Goal: Information Seeking & Learning: Learn about a topic

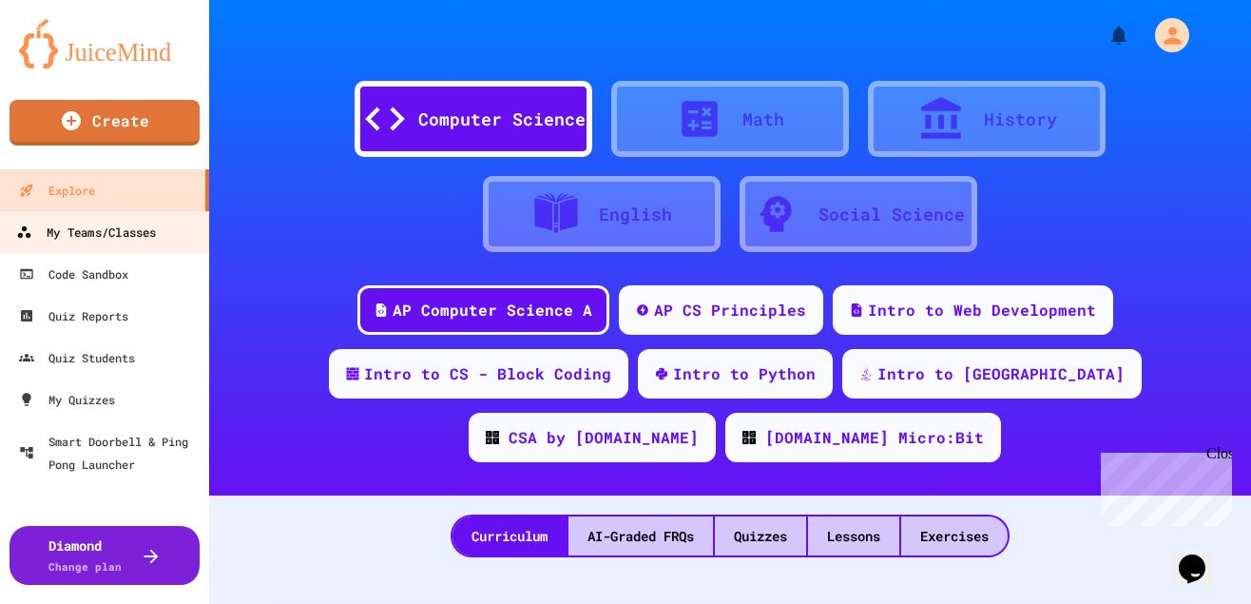
click at [87, 229] on div "My Teams/Classes" at bounding box center [86, 233] width 140 height 24
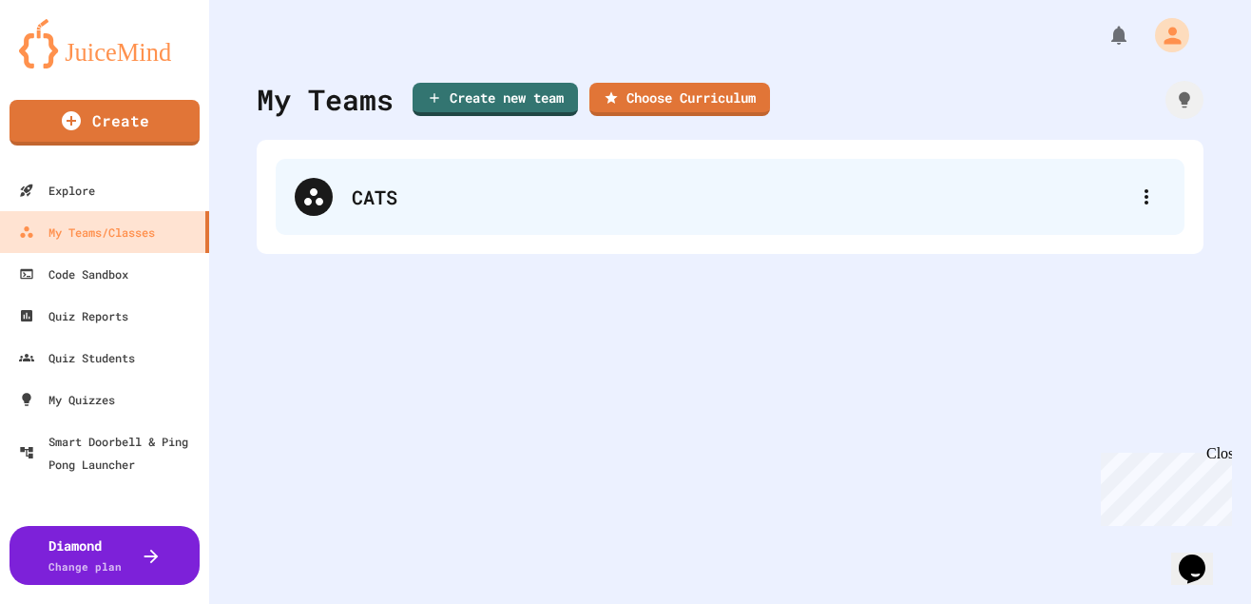
click at [352, 192] on div "CATS" at bounding box center [740, 197] width 776 height 29
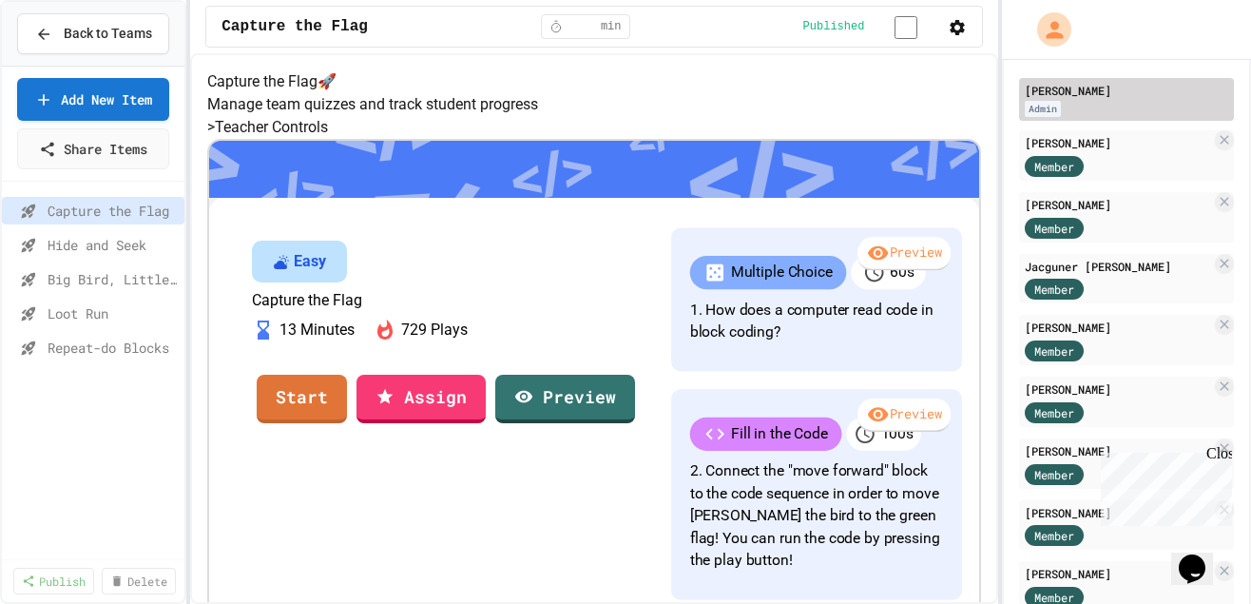
scroll to position [95, 0]
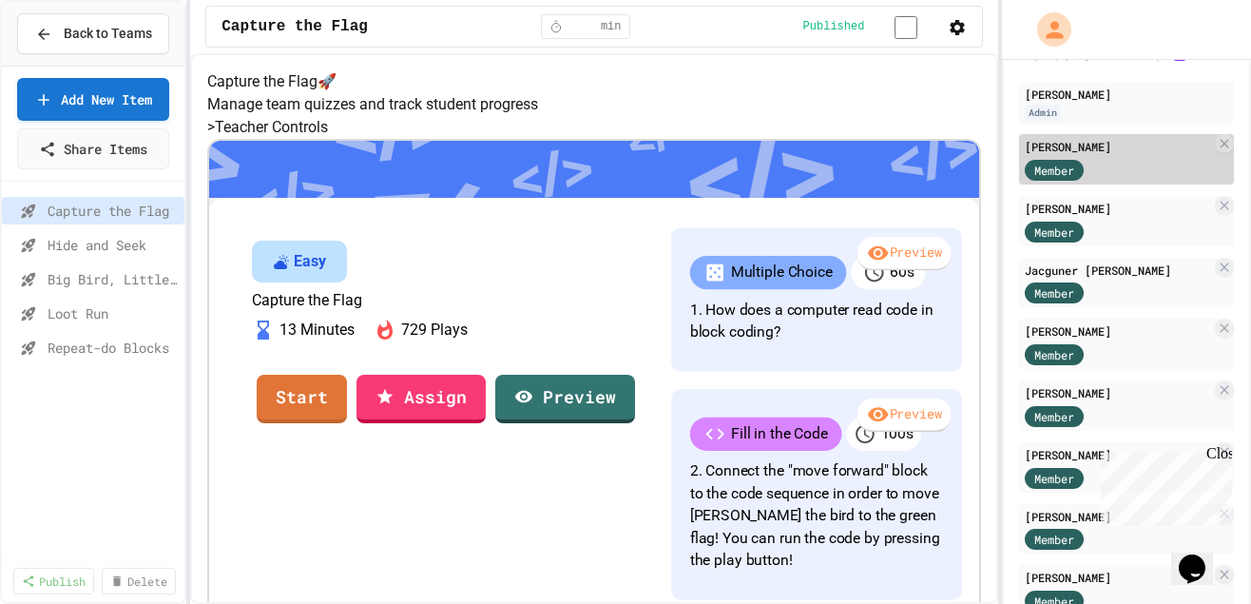
click at [1077, 155] on div "[PERSON_NAME]" at bounding box center [1118, 146] width 186 height 17
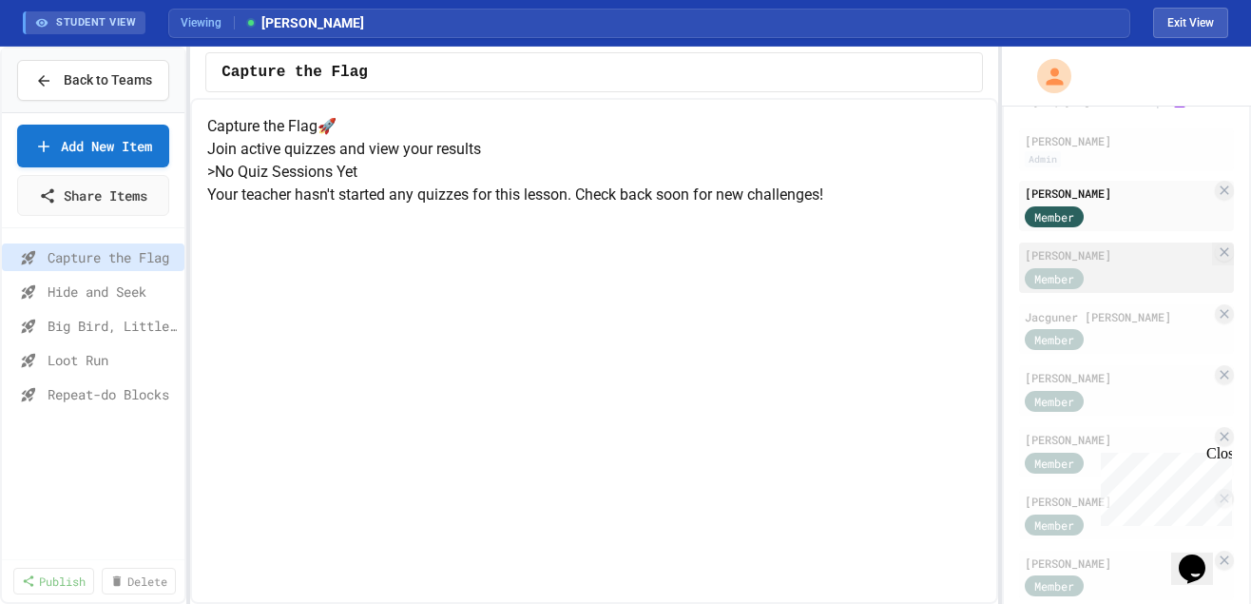
click at [1052, 275] on div "Member" at bounding box center [1054, 278] width 59 height 21
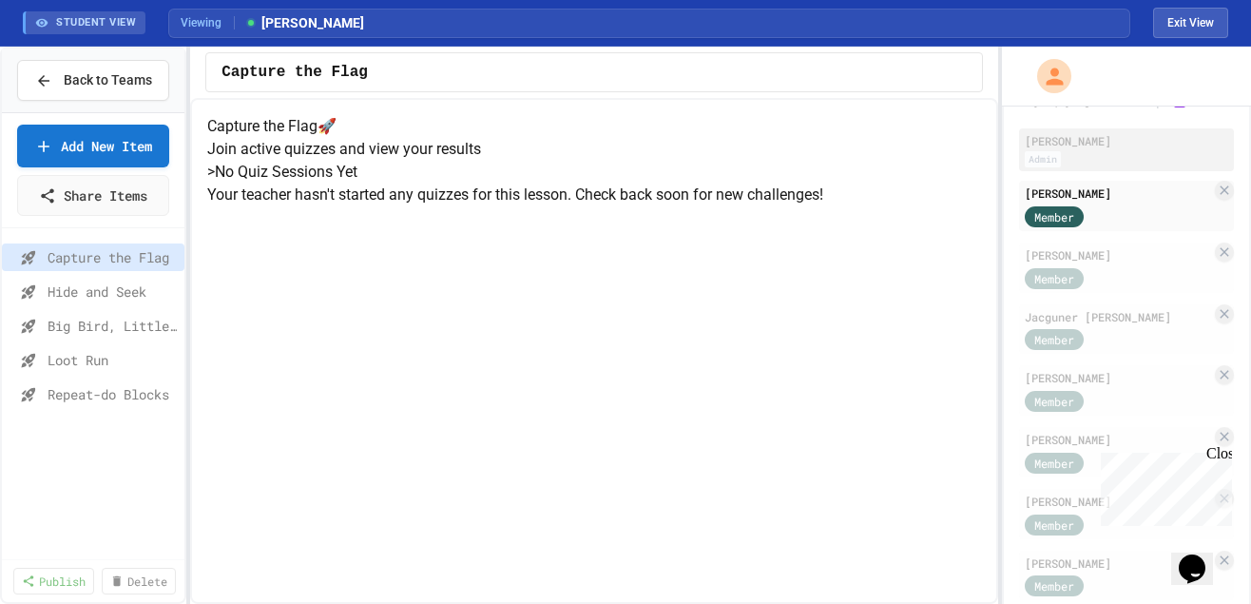
click at [1128, 140] on div "[PERSON_NAME]" at bounding box center [1126, 140] width 203 height 17
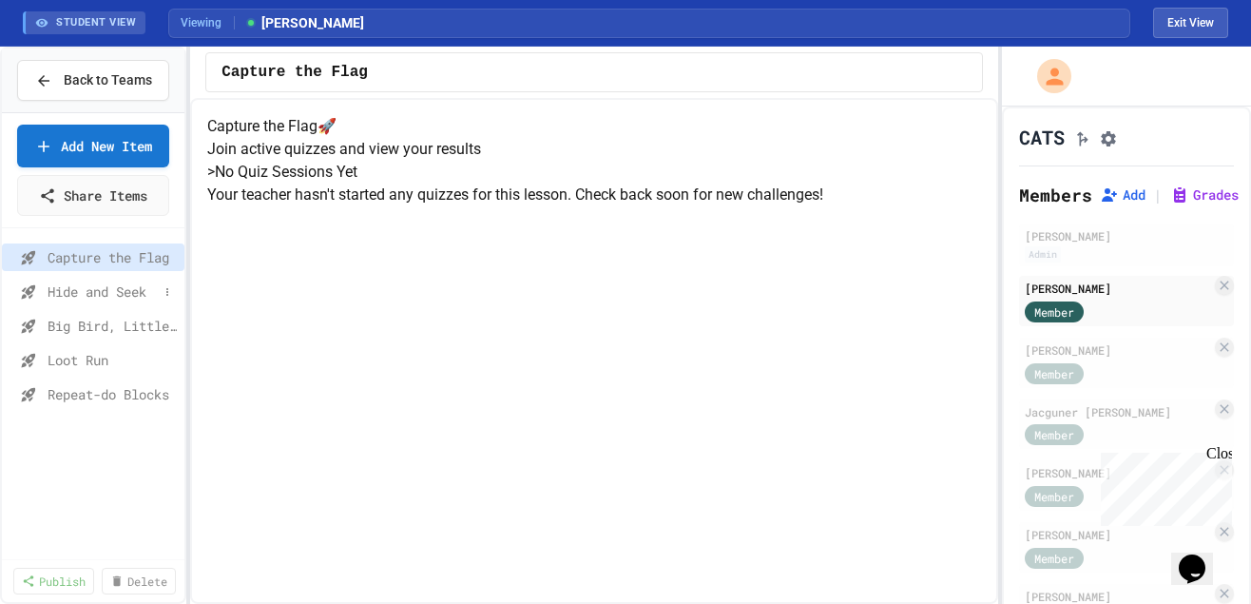
click at [119, 301] on span "Hide and Seek" at bounding box center [103, 291] width 110 height 20
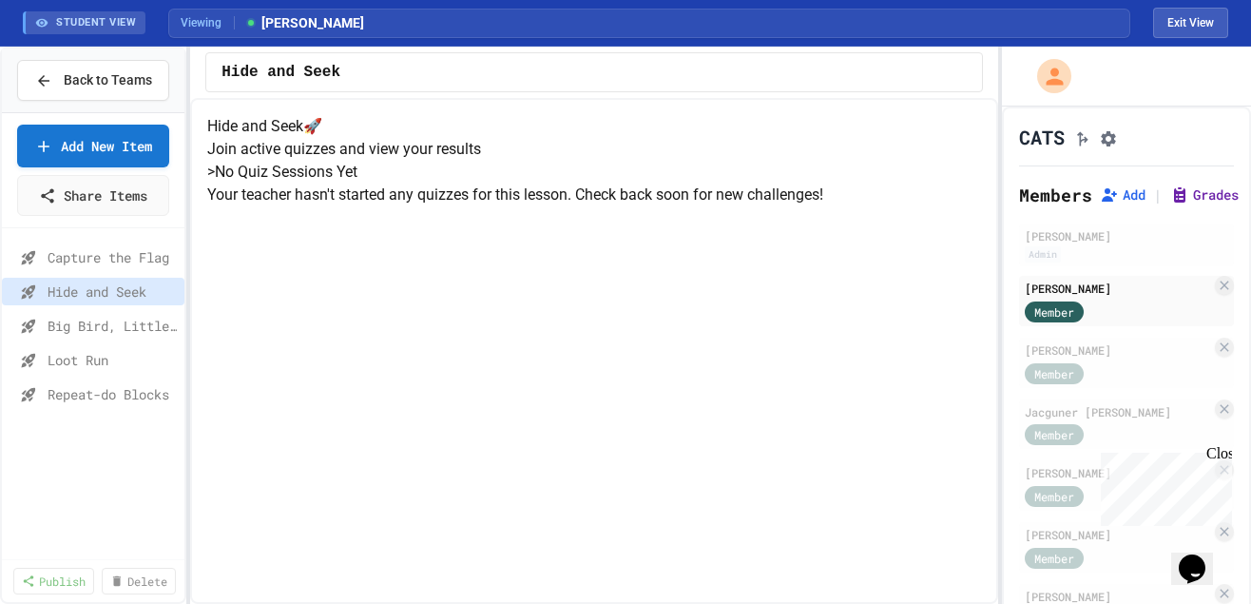
click at [1198, 201] on button "Grades" at bounding box center [1204, 194] width 68 height 19
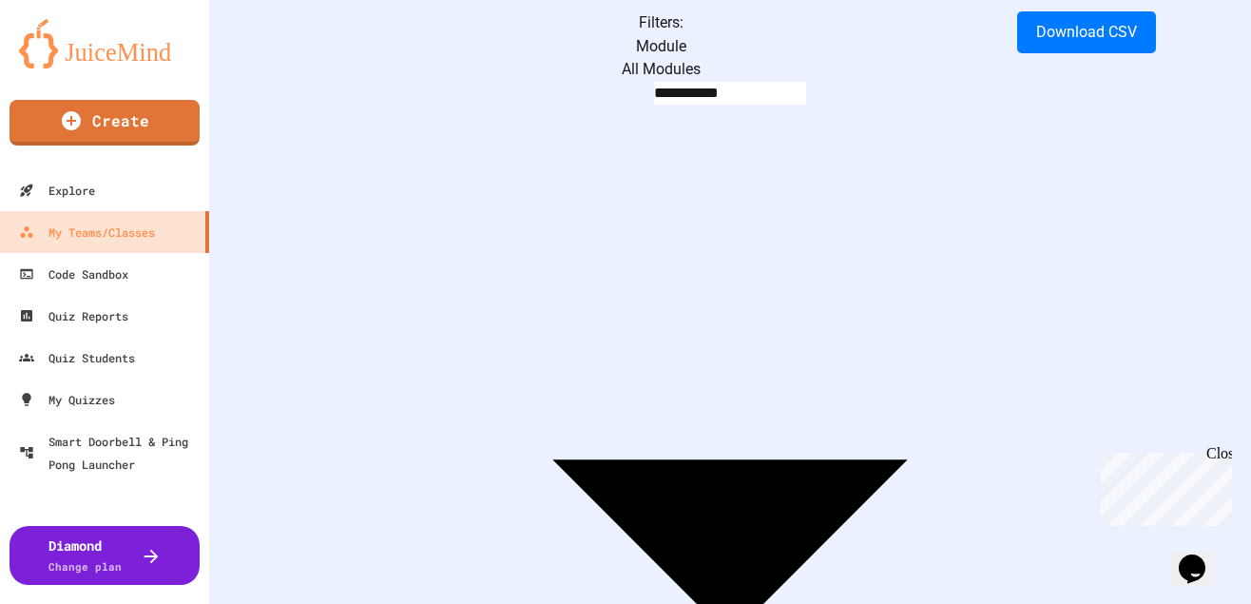
scroll to position [129, 0]
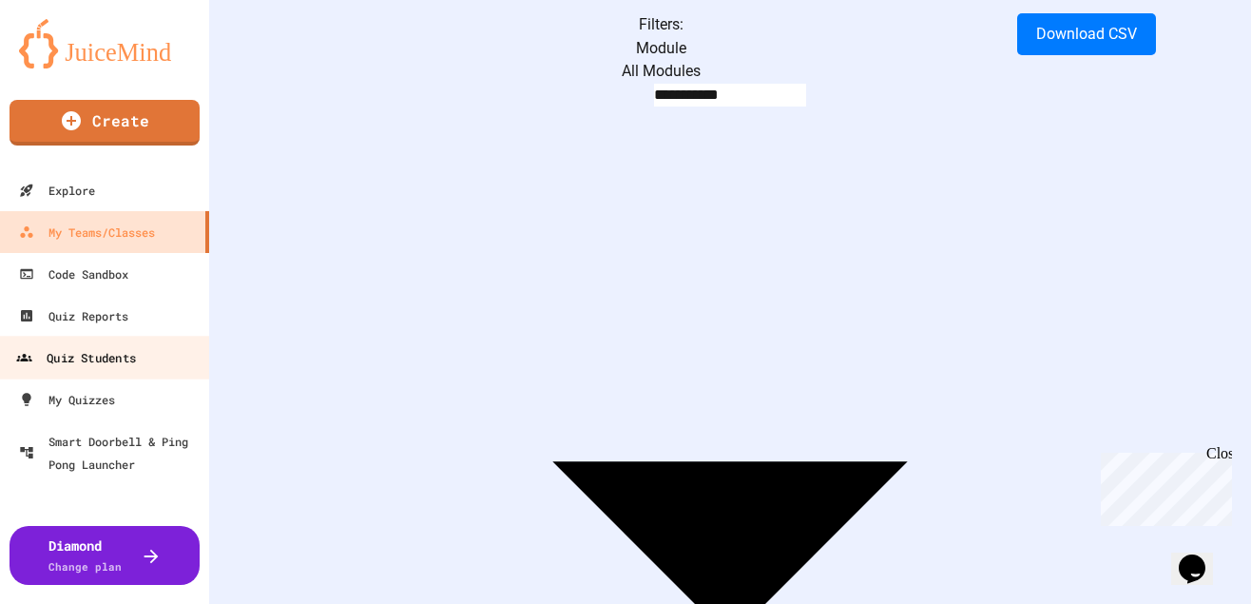
click at [76, 354] on div "Quiz Students" at bounding box center [76, 358] width 120 height 24
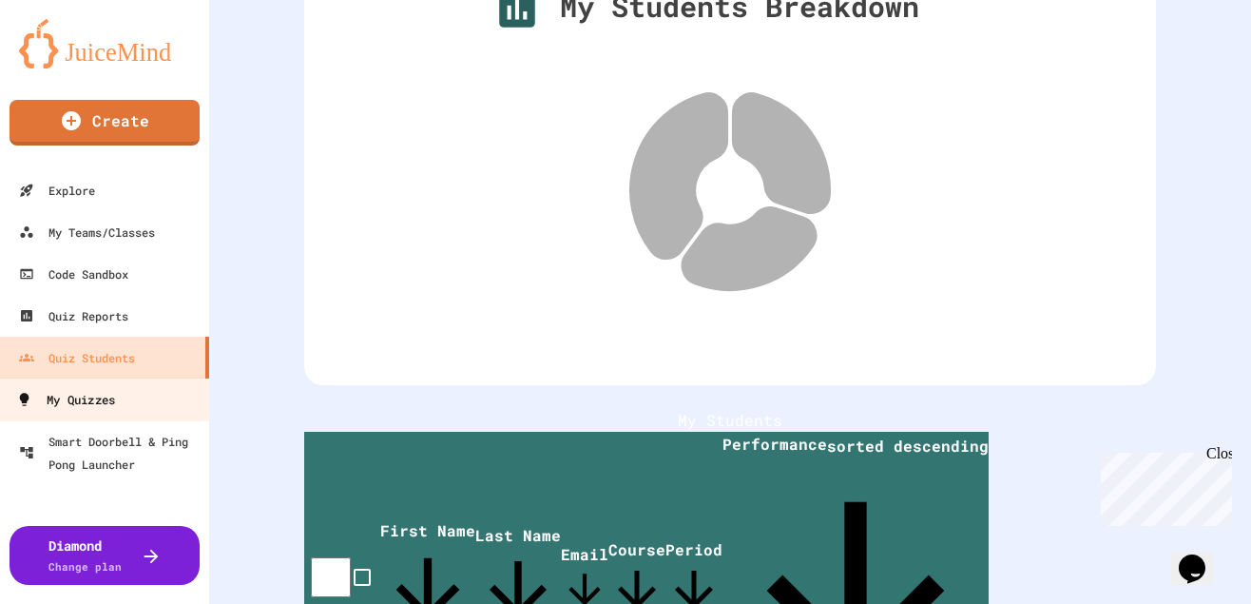
click at [83, 401] on div "My Quizzes" at bounding box center [65, 400] width 99 height 24
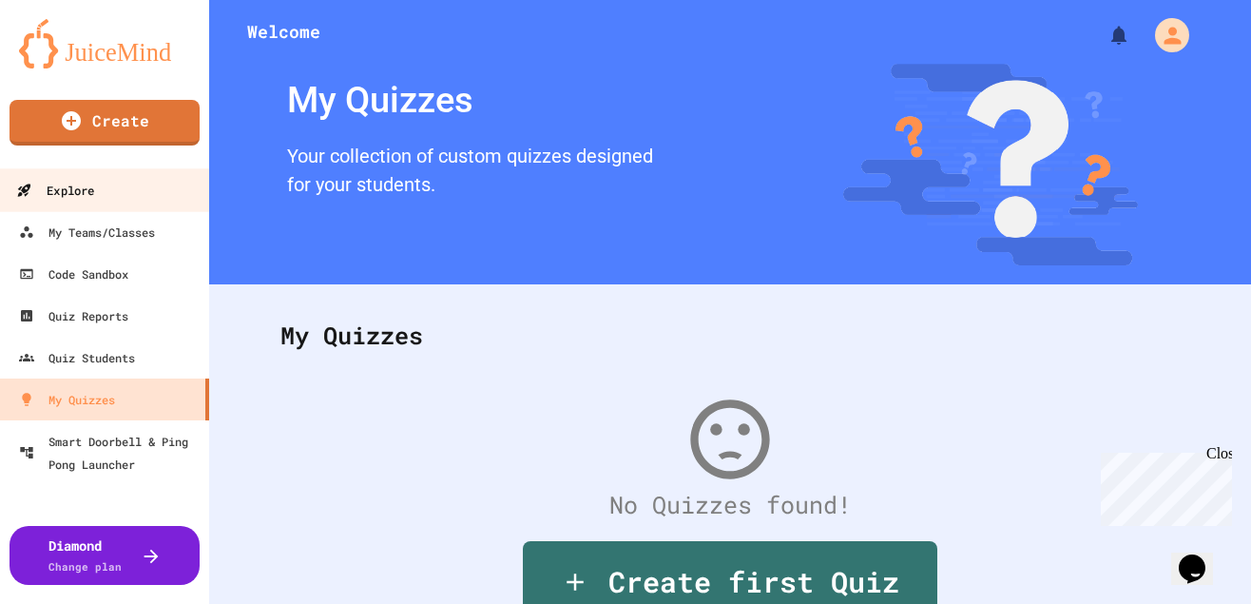
click at [87, 185] on div "Explore" at bounding box center [55, 191] width 78 height 24
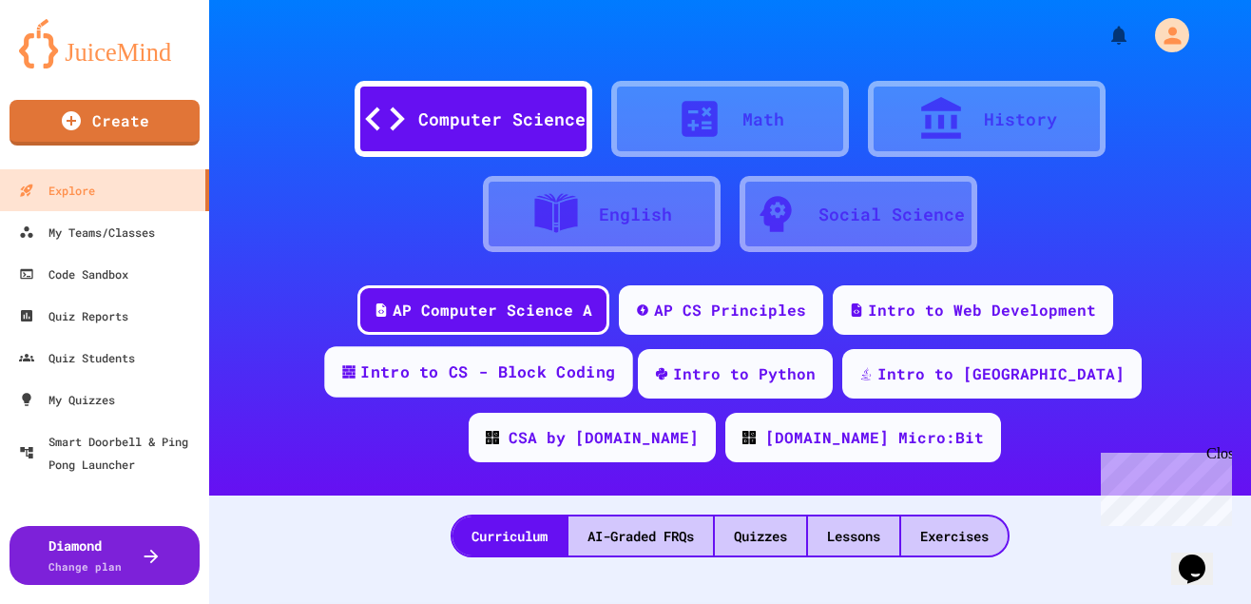
click at [615, 360] on div "Intro to CS - Block Coding" at bounding box center [487, 372] width 255 height 24
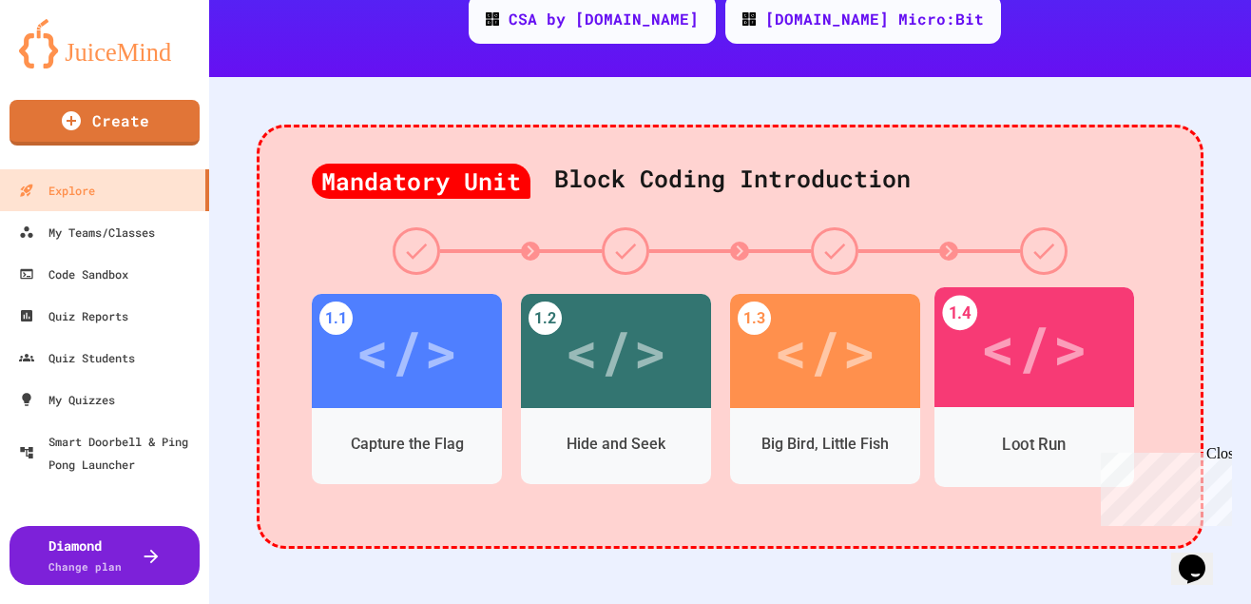
scroll to position [423, 0]
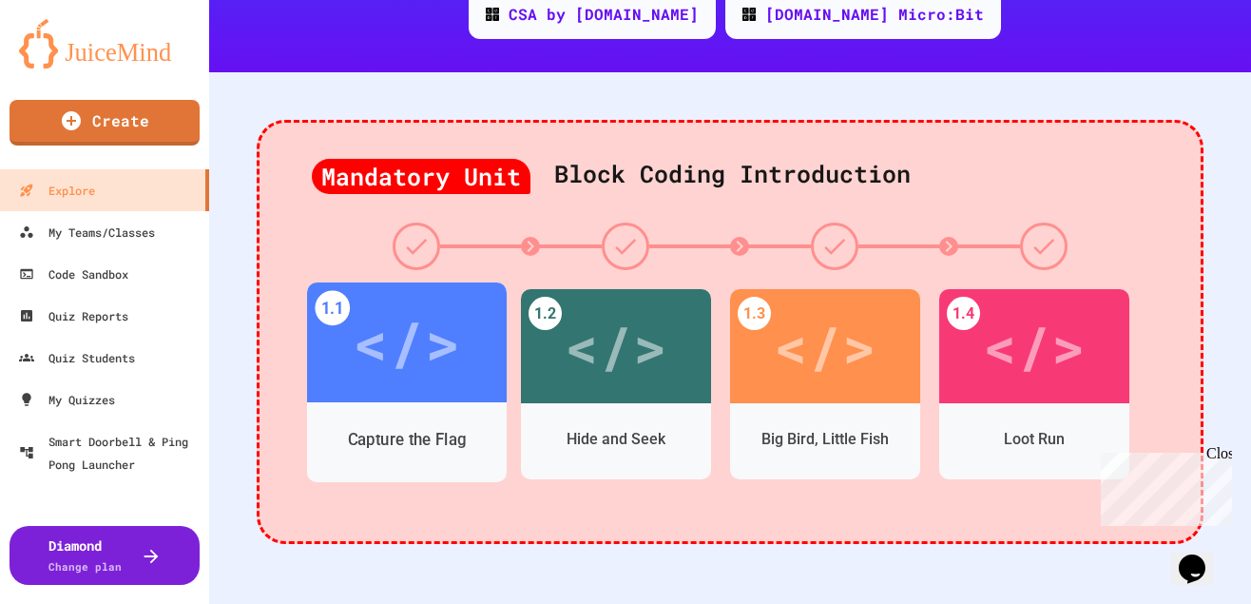
click at [419, 428] on div "Capture the Flag" at bounding box center [407, 440] width 119 height 24
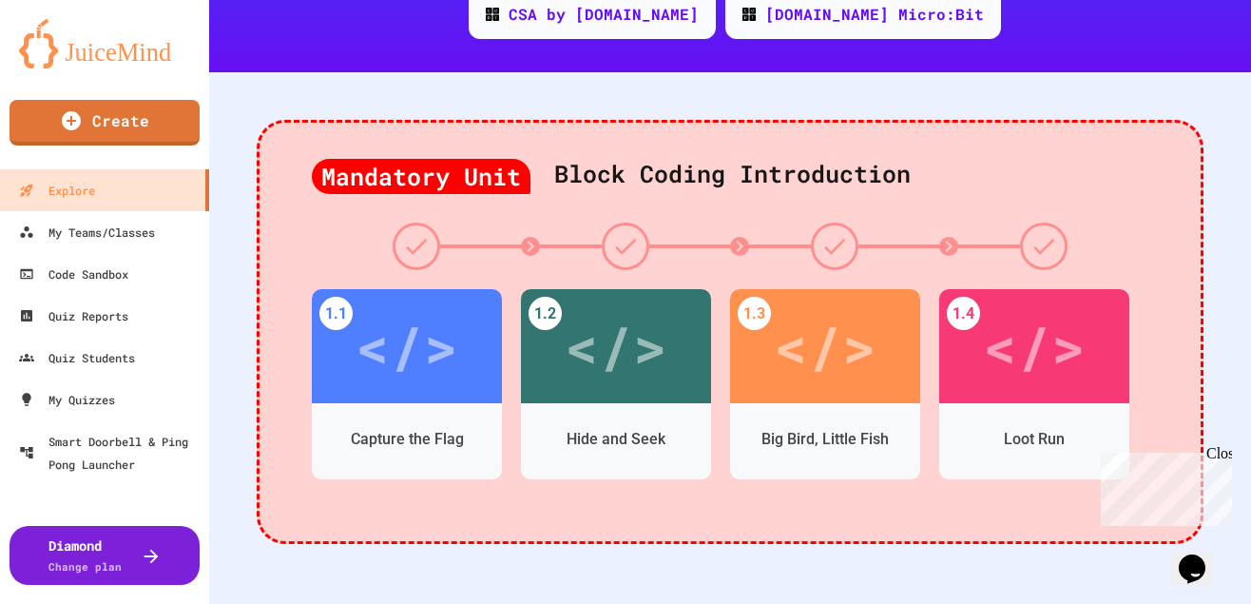
scroll to position [66, 0]
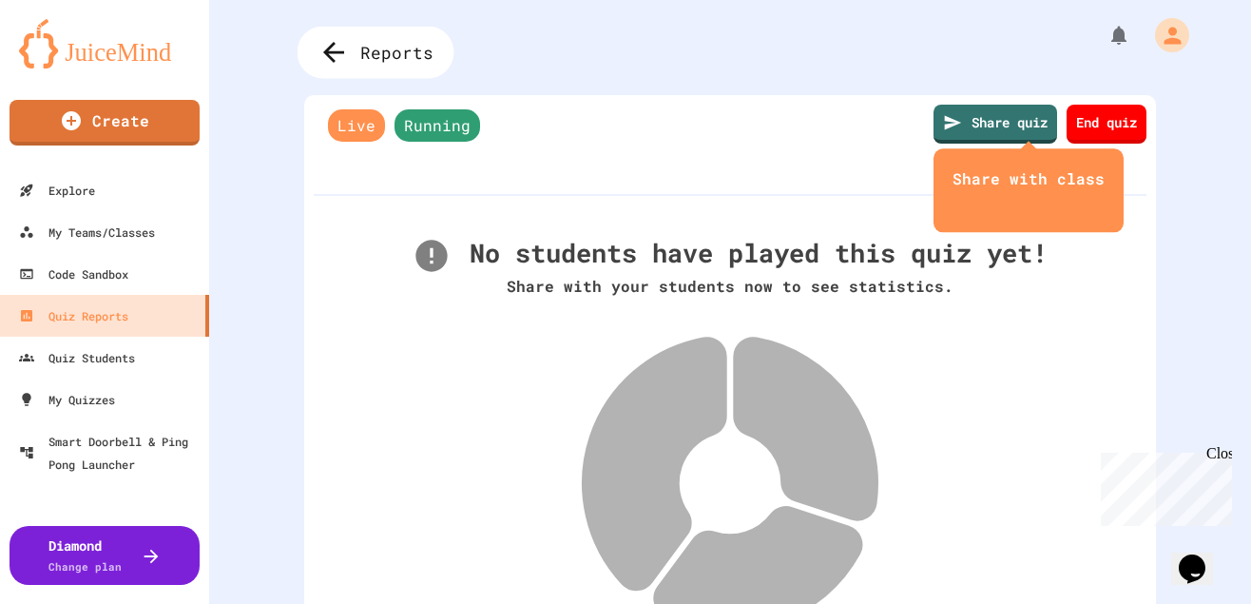
click at [380, 42] on span "Reports" at bounding box center [396, 52] width 73 height 25
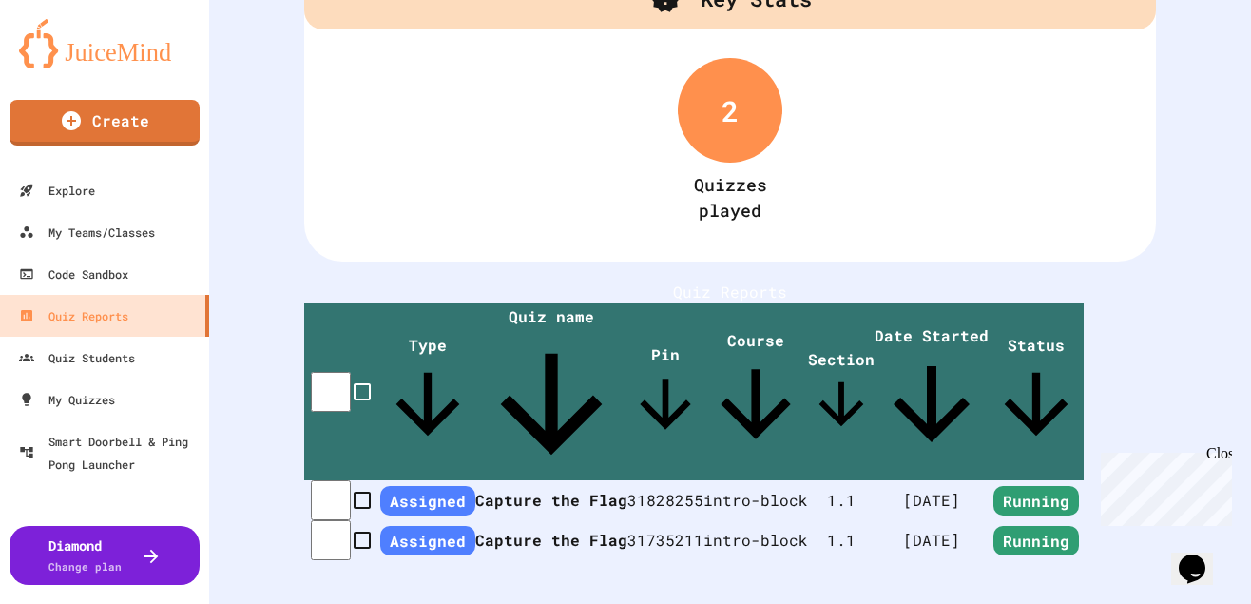
scroll to position [134, 0]
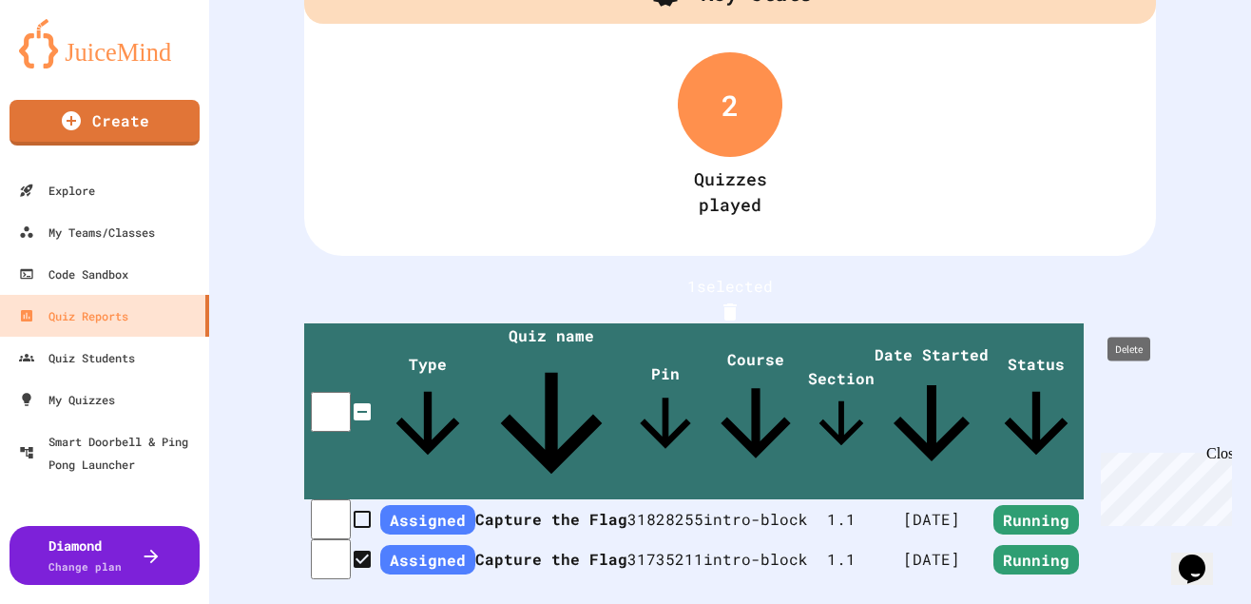
click at [742, 300] on icon "Delete" at bounding box center [730, 311] width 23 height 23
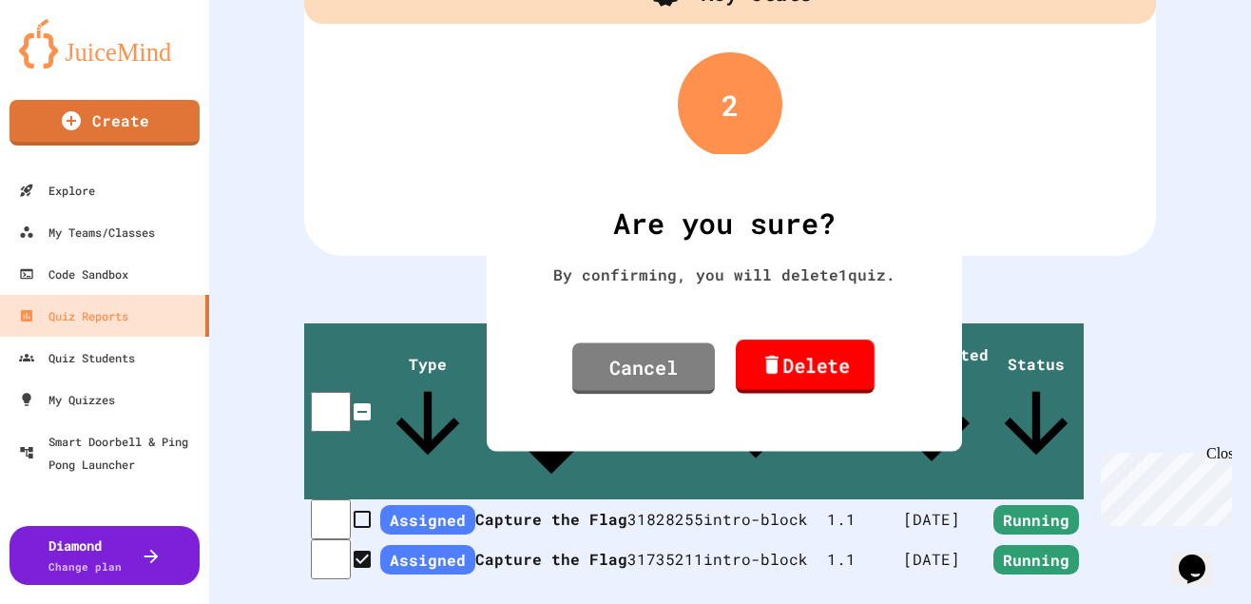
click at [816, 359] on link "Delete" at bounding box center [805, 366] width 139 height 54
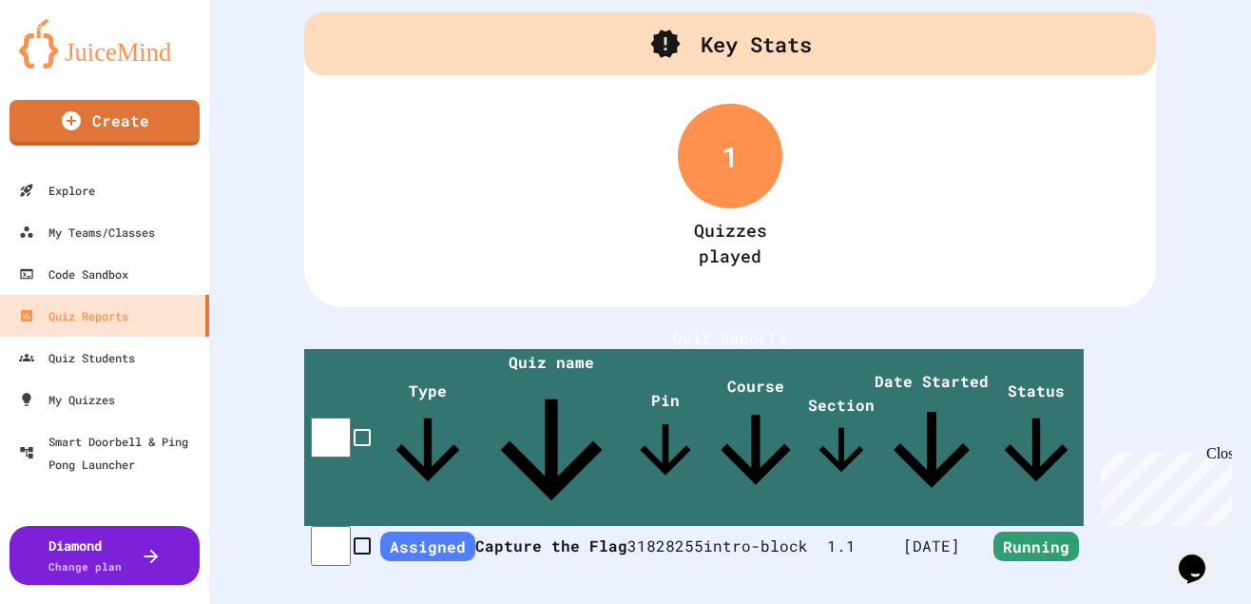
click at [443, 531] on span "Assigned" at bounding box center [427, 545] width 95 height 29
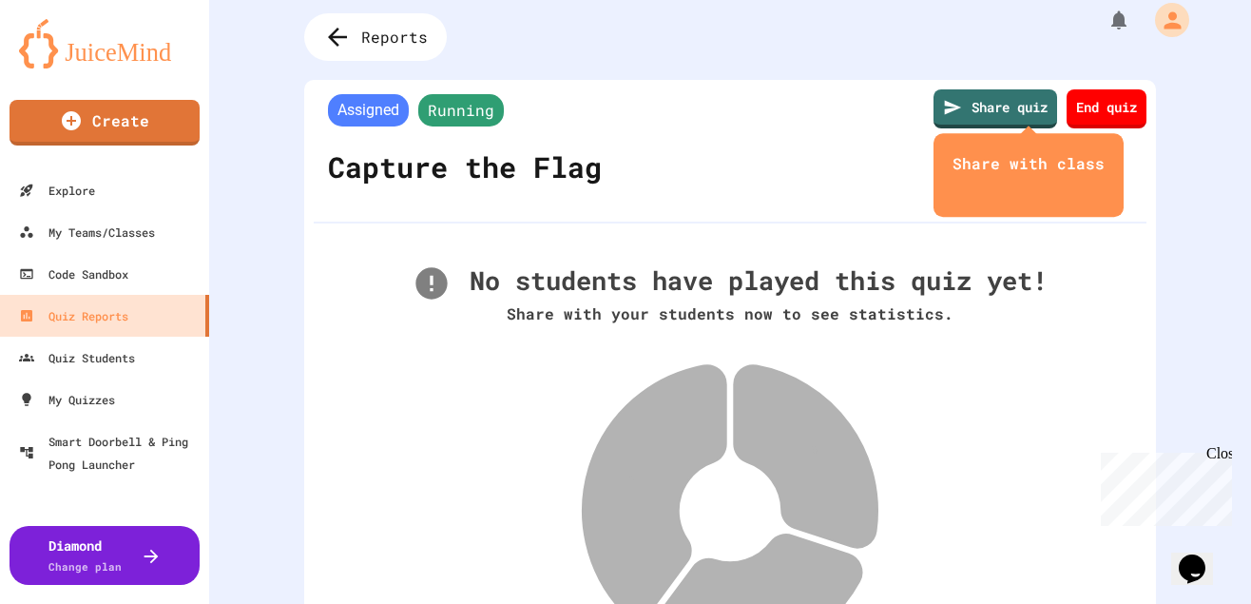
scroll to position [68, 0]
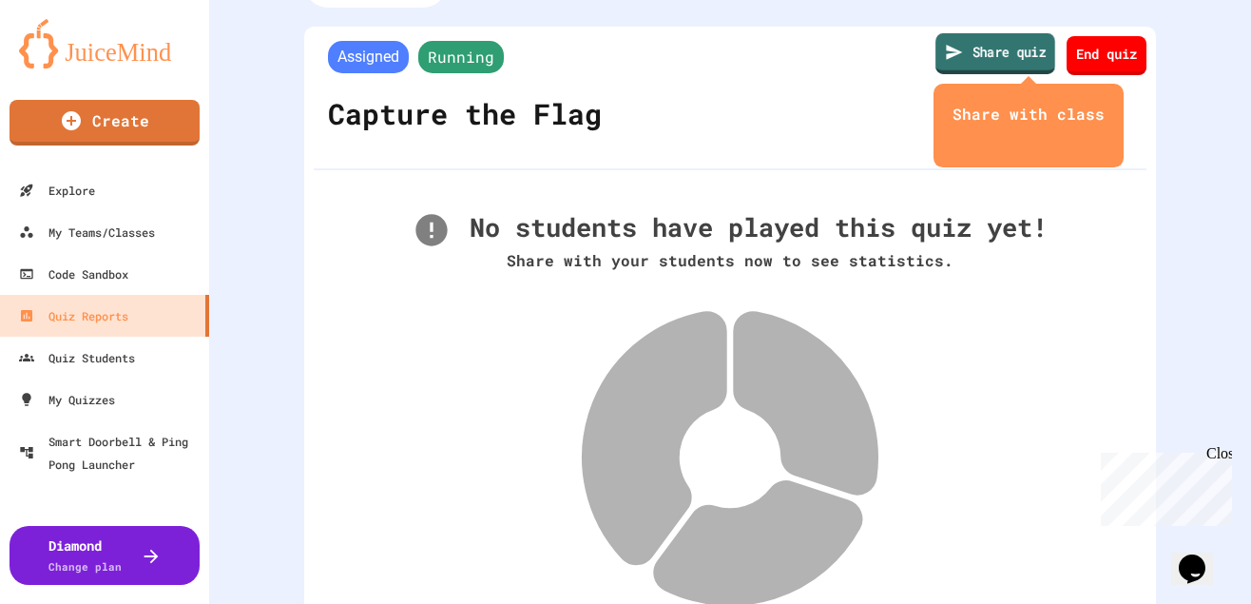
click at [994, 48] on link "Share quiz" at bounding box center [995, 53] width 120 height 41
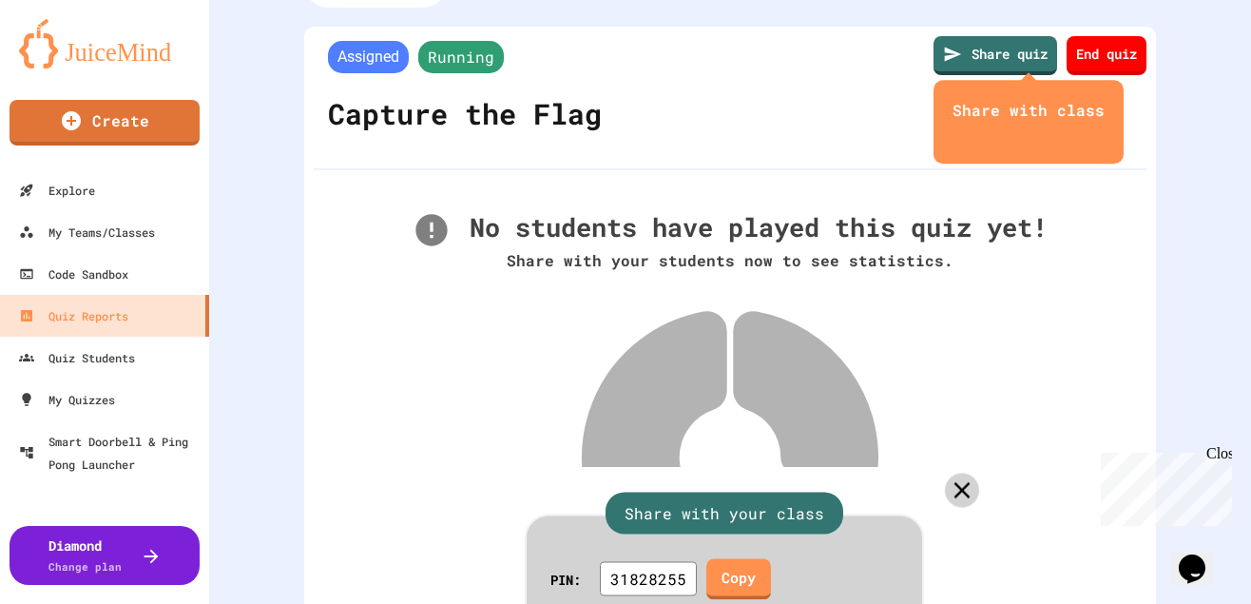
click at [963, 476] on icon at bounding box center [963, 490] width 28 height 28
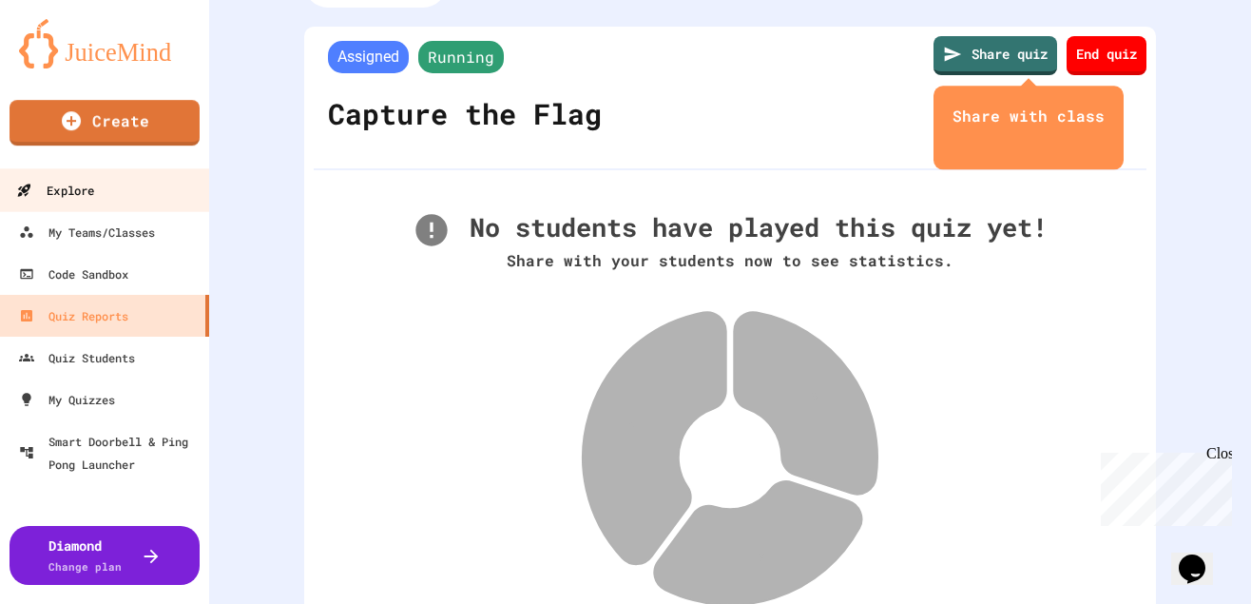
click at [79, 183] on div "Explore" at bounding box center [55, 191] width 78 height 24
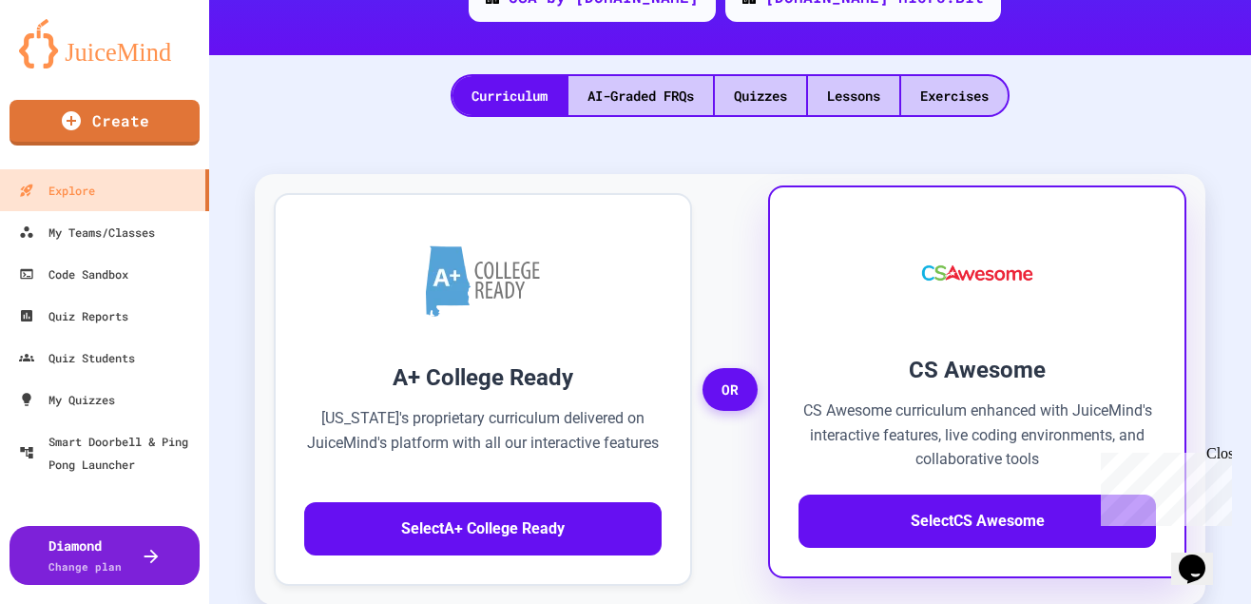
scroll to position [432, 0]
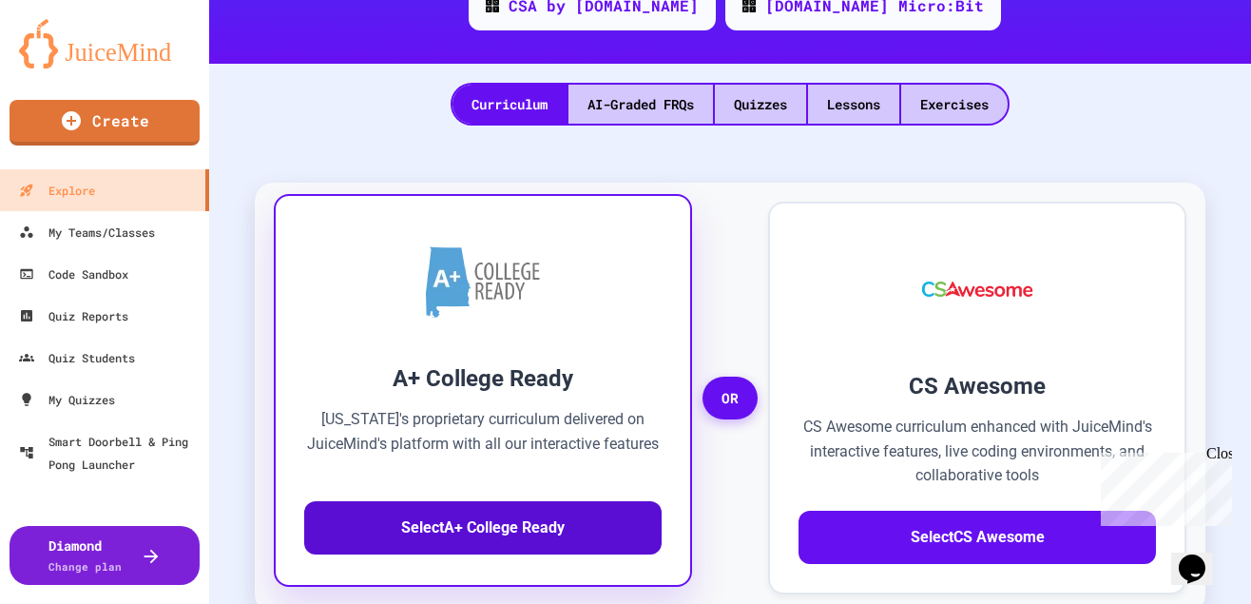
click at [550, 501] on button "Select A+ College Ready" at bounding box center [482, 527] width 357 height 53
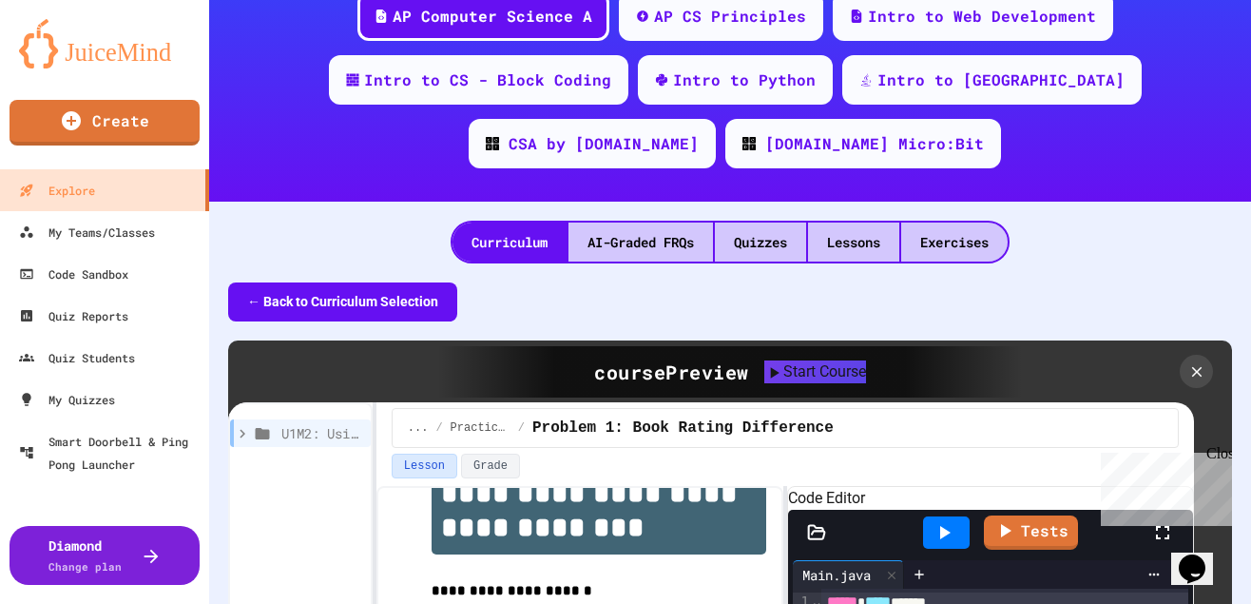
scroll to position [291, 0]
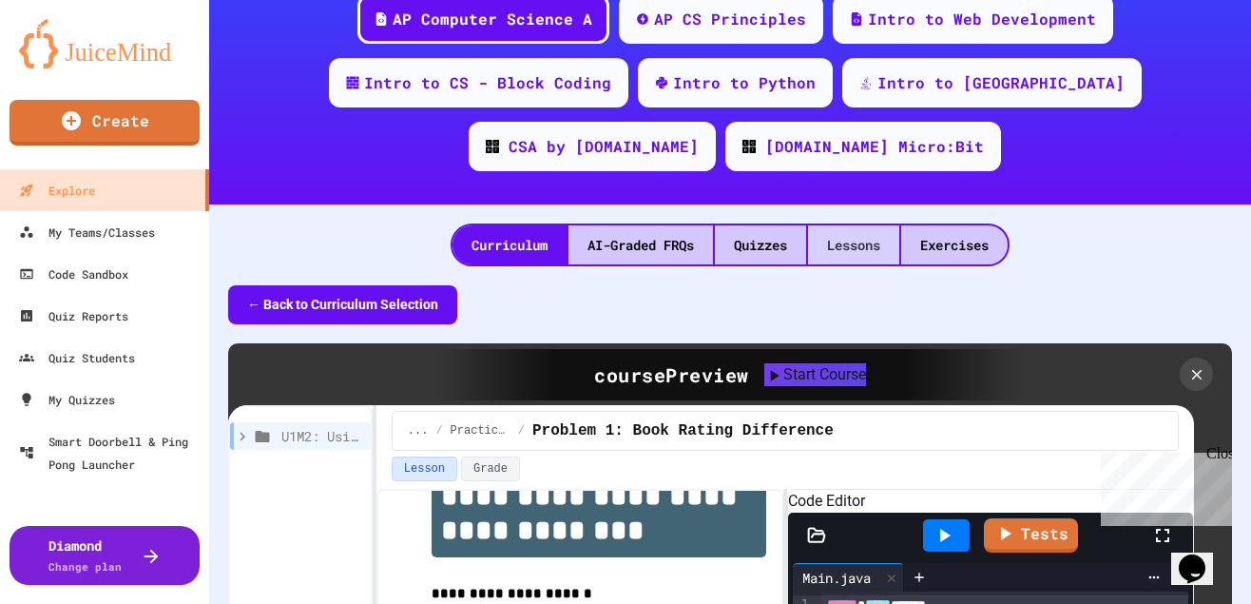
click at [850, 225] on div "Lessons" at bounding box center [853, 244] width 91 height 39
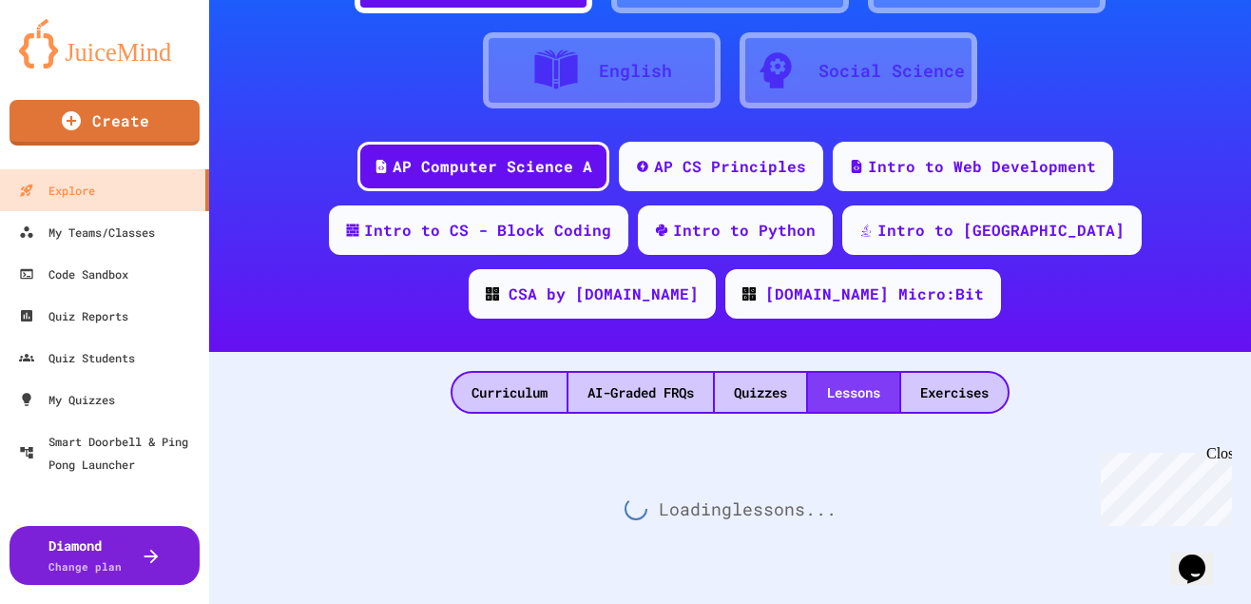
scroll to position [80, 0]
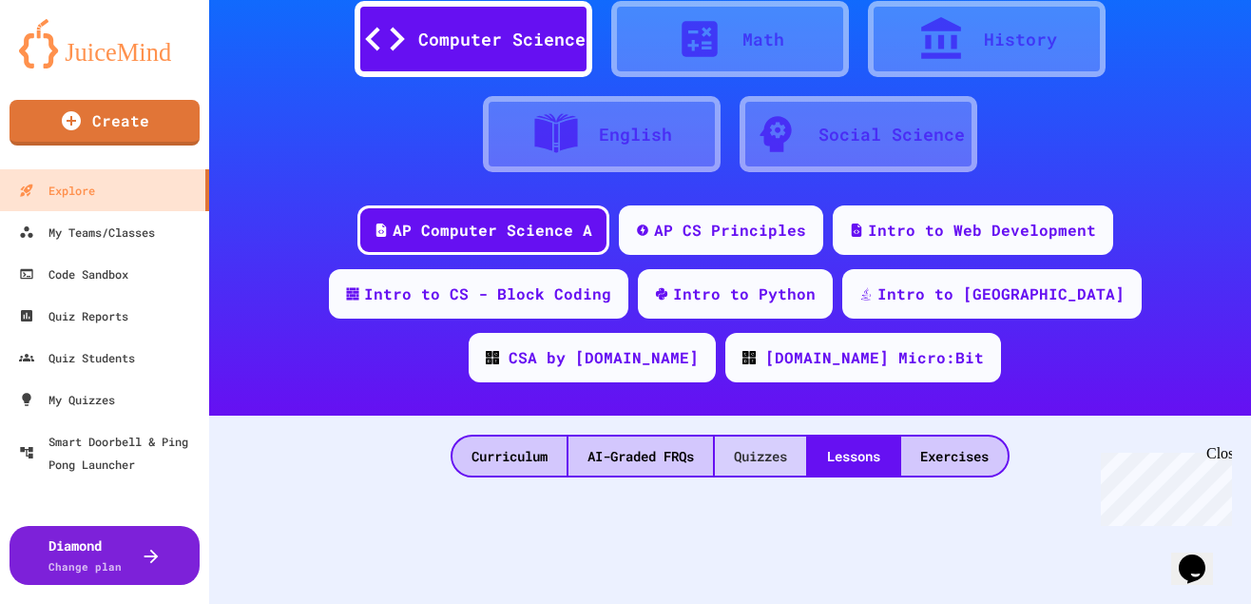
click at [763, 436] on div "Quizzes" at bounding box center [760, 455] width 91 height 39
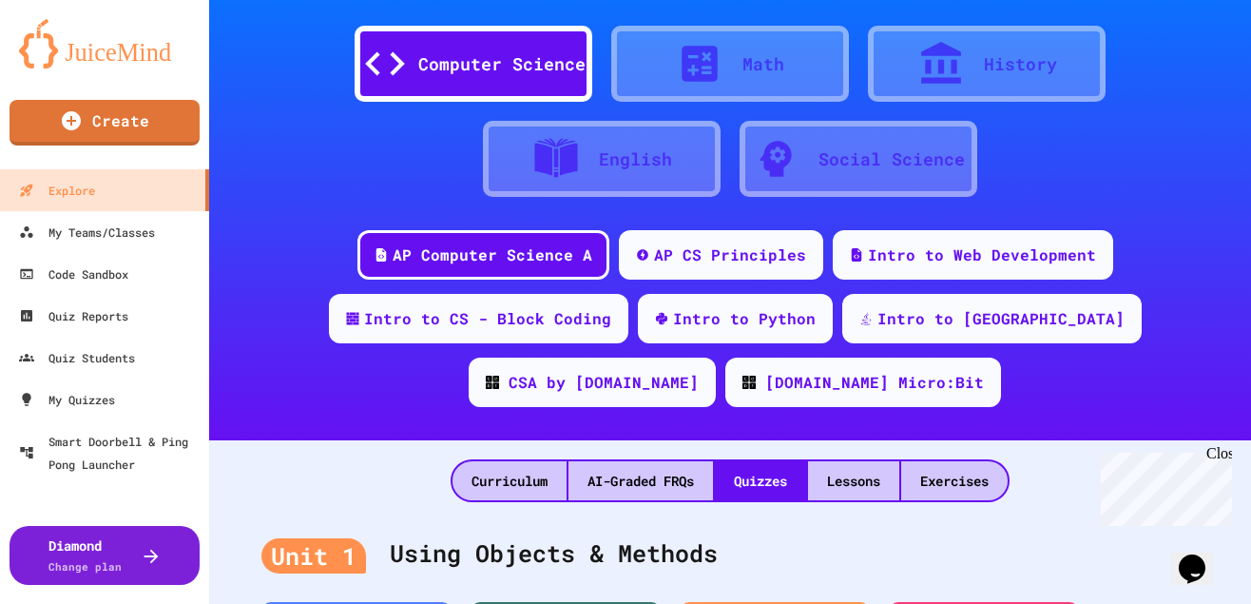
scroll to position [54, 0]
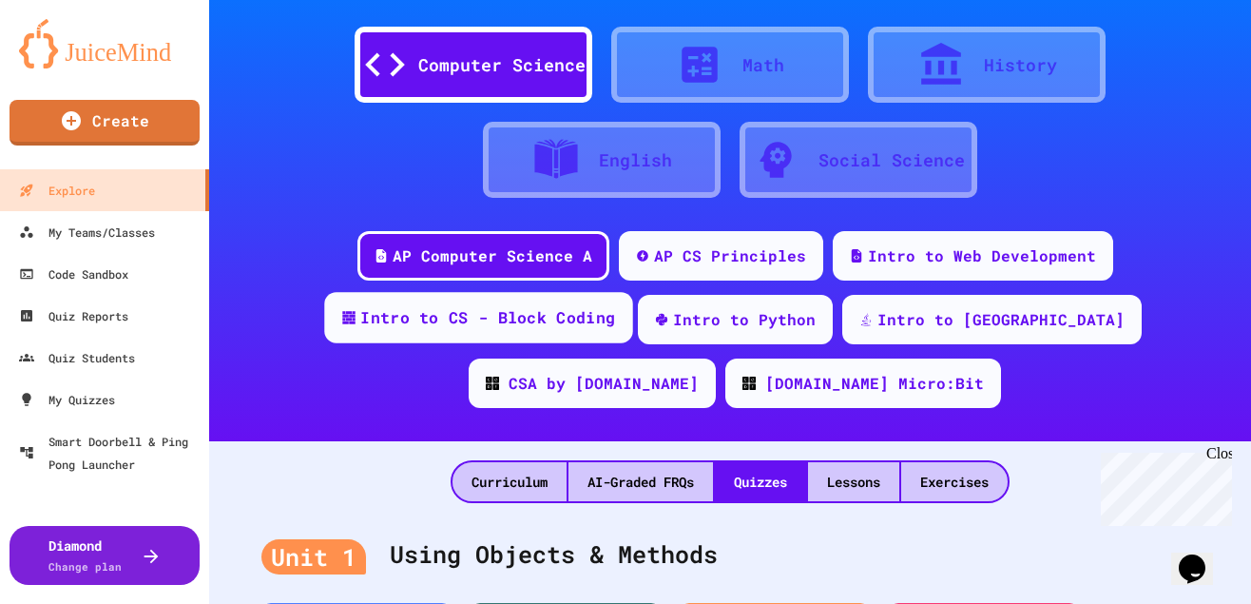
click at [615, 306] on div "Intro to CS - Block Coding" at bounding box center [487, 318] width 255 height 24
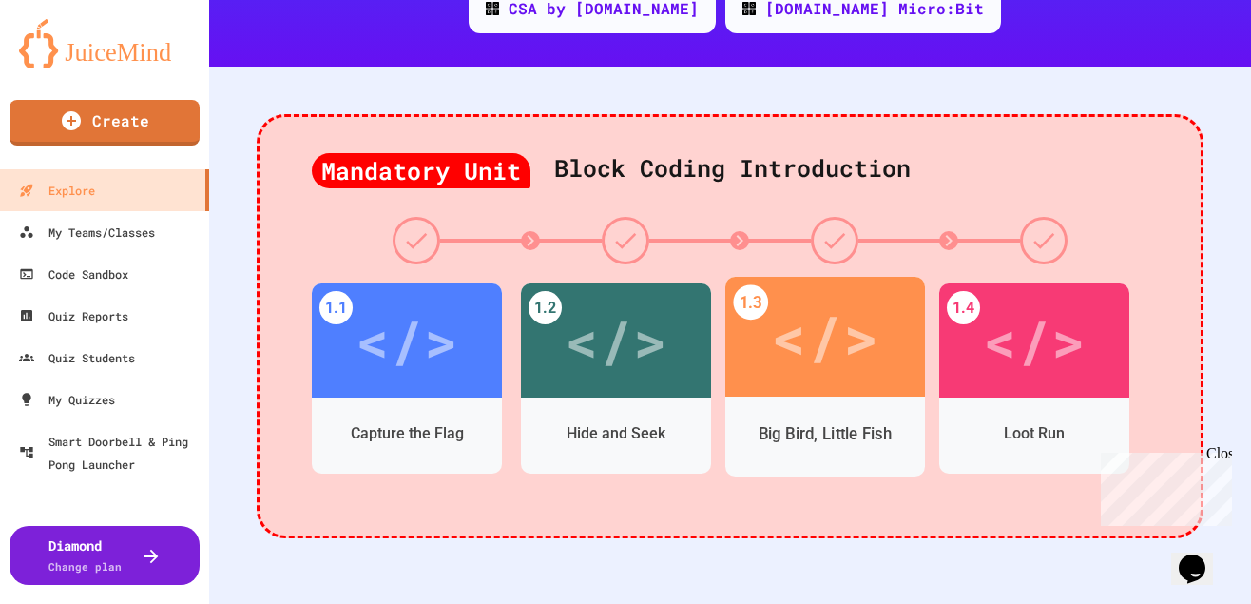
scroll to position [428, 0]
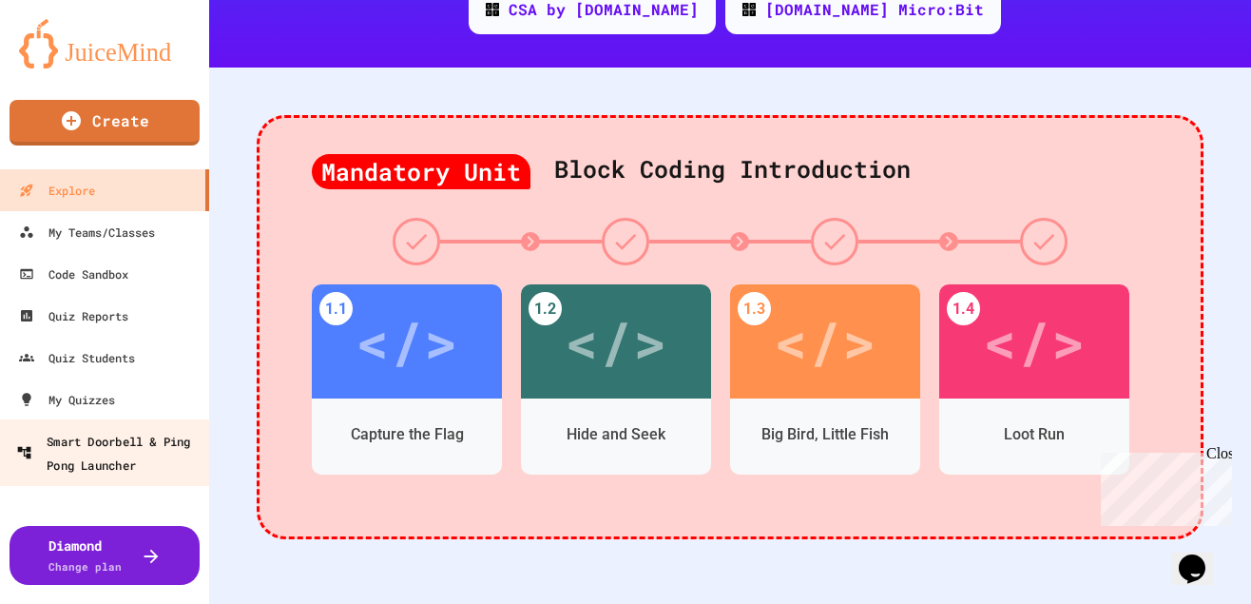
click at [111, 447] on div "Smart Doorbell & Ping Pong Launcher" at bounding box center [110, 452] width 188 height 47
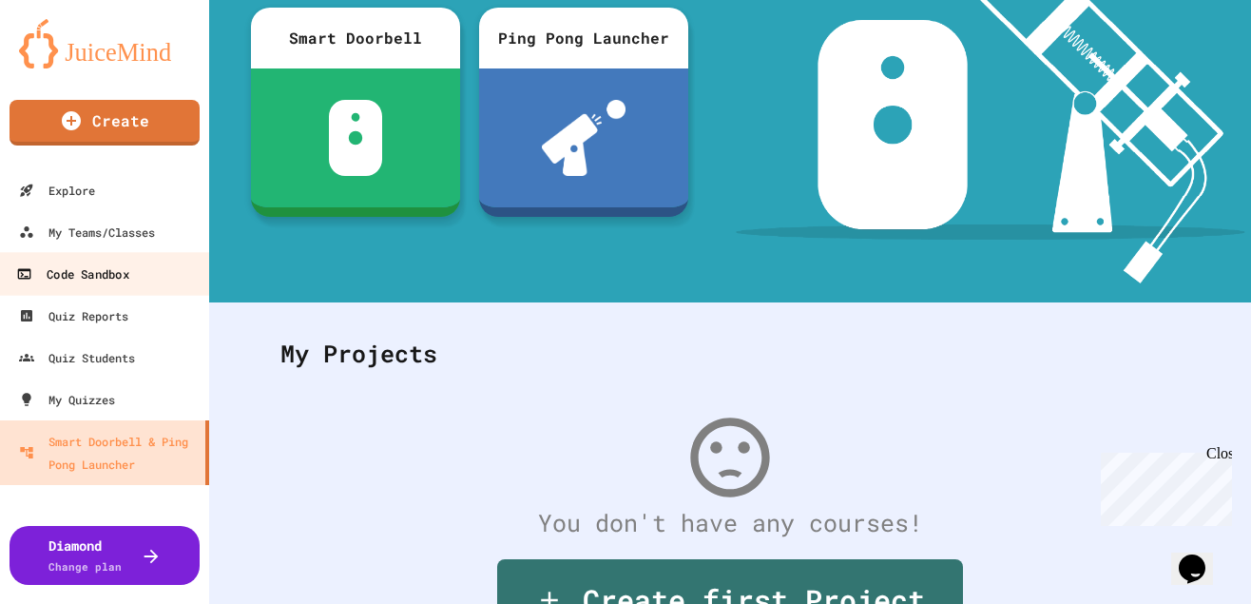
click at [110, 271] on div "Code Sandbox" at bounding box center [72, 274] width 112 height 24
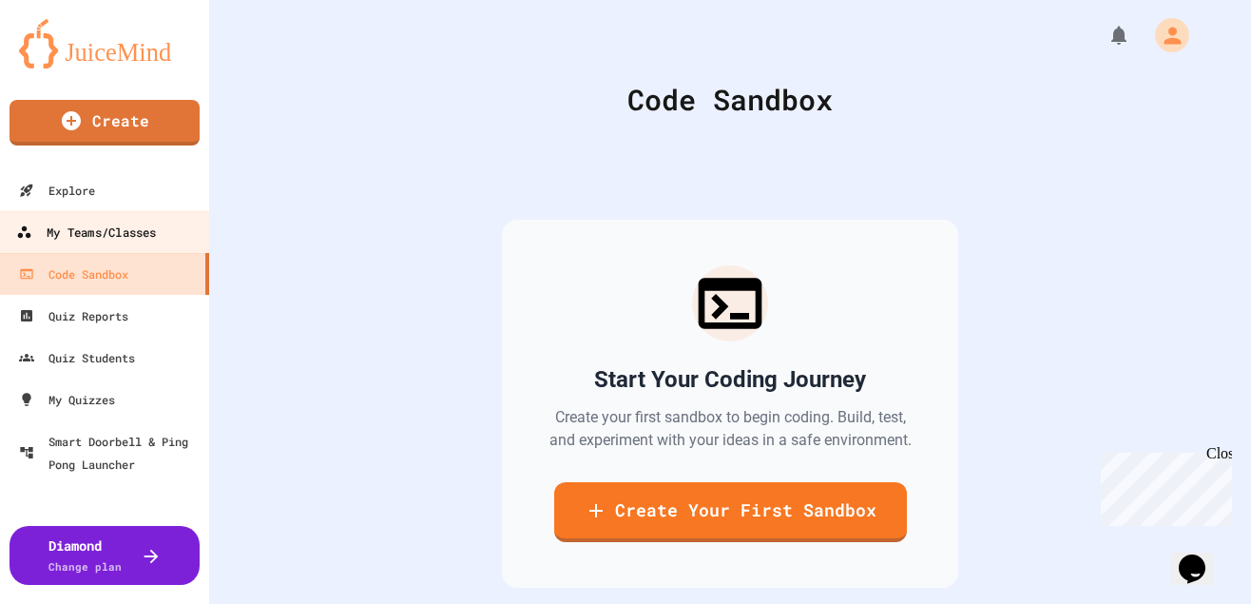
click at [124, 227] on div "My Teams/Classes" at bounding box center [86, 233] width 140 height 24
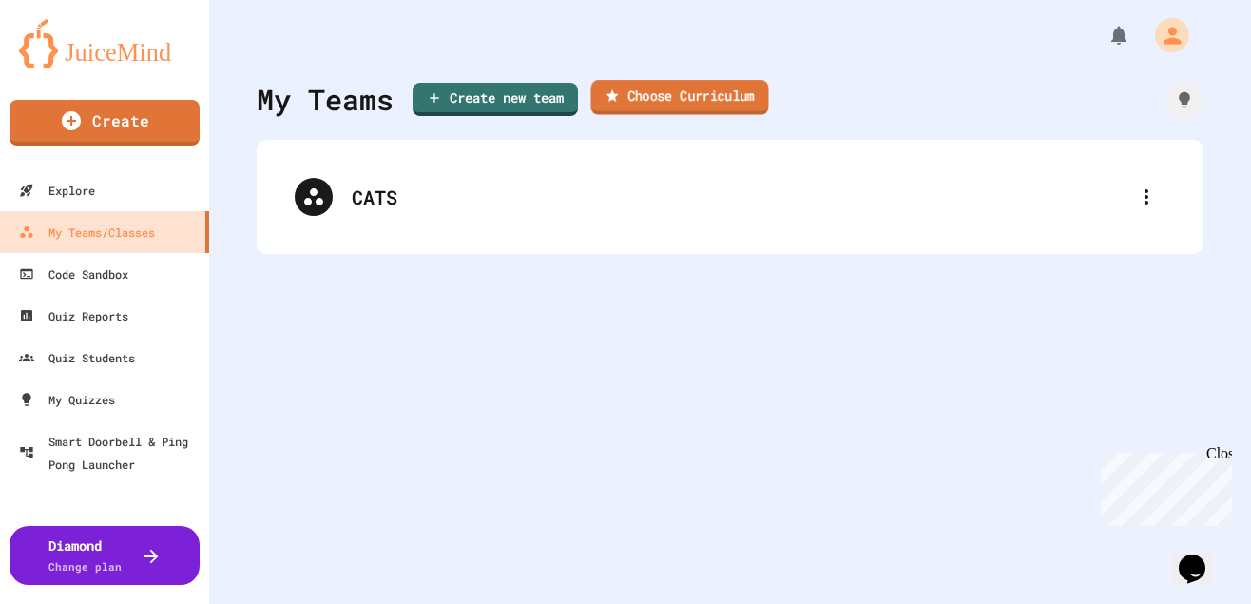
click at [689, 93] on link "Choose Curriculum" at bounding box center [680, 97] width 178 height 35
click at [23, 603] on icon "button" at bounding box center [11, 616] width 23 height 23
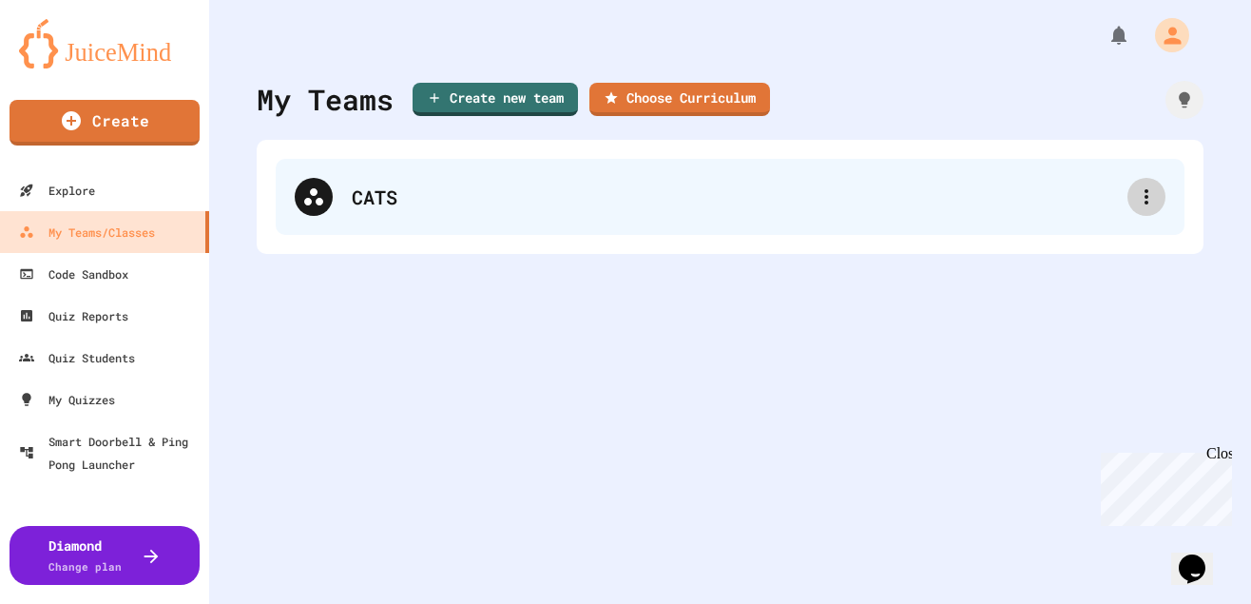
click at [1142, 195] on icon at bounding box center [1146, 196] width 23 height 23
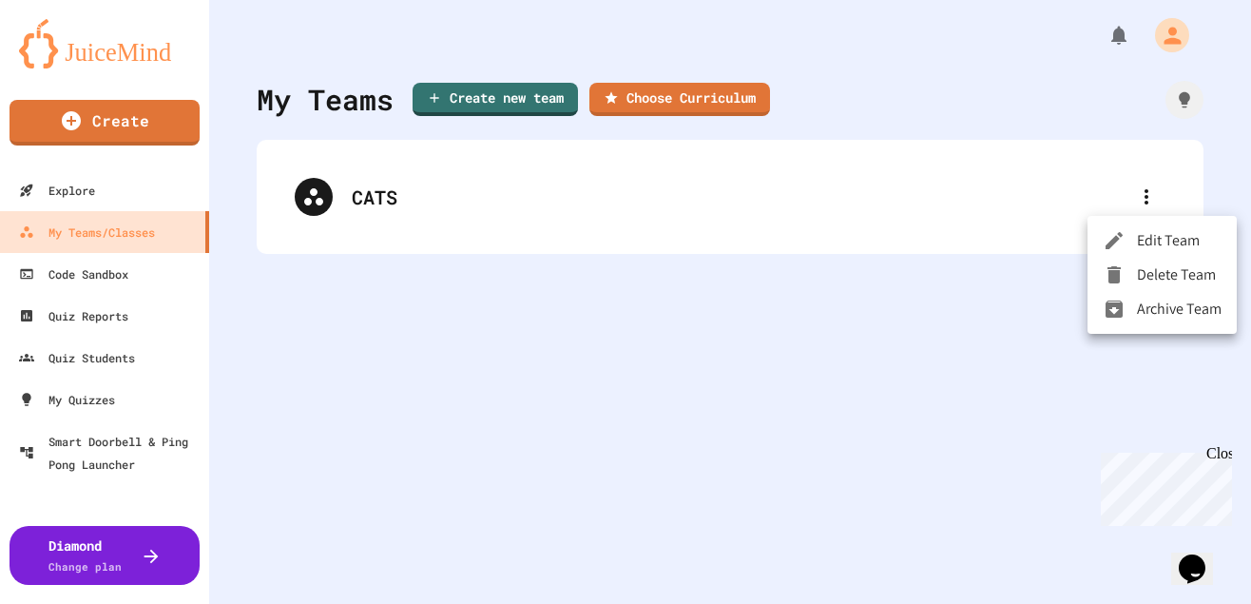
click at [1143, 197] on div at bounding box center [625, 302] width 1251 height 604
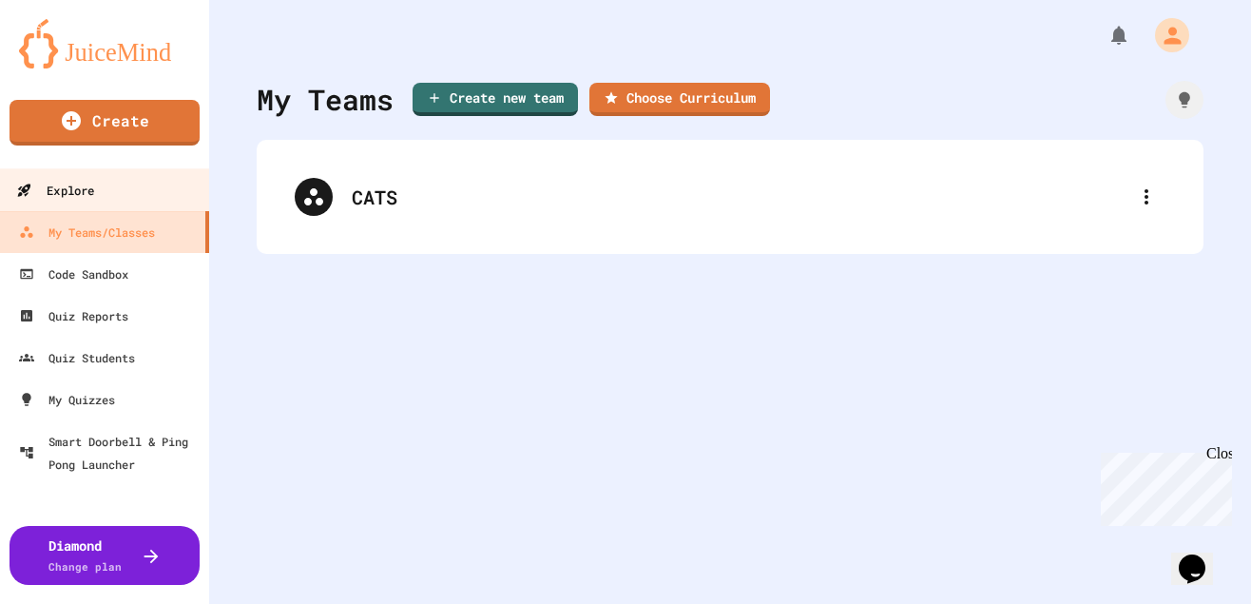
click at [87, 190] on div "Explore" at bounding box center [55, 191] width 78 height 24
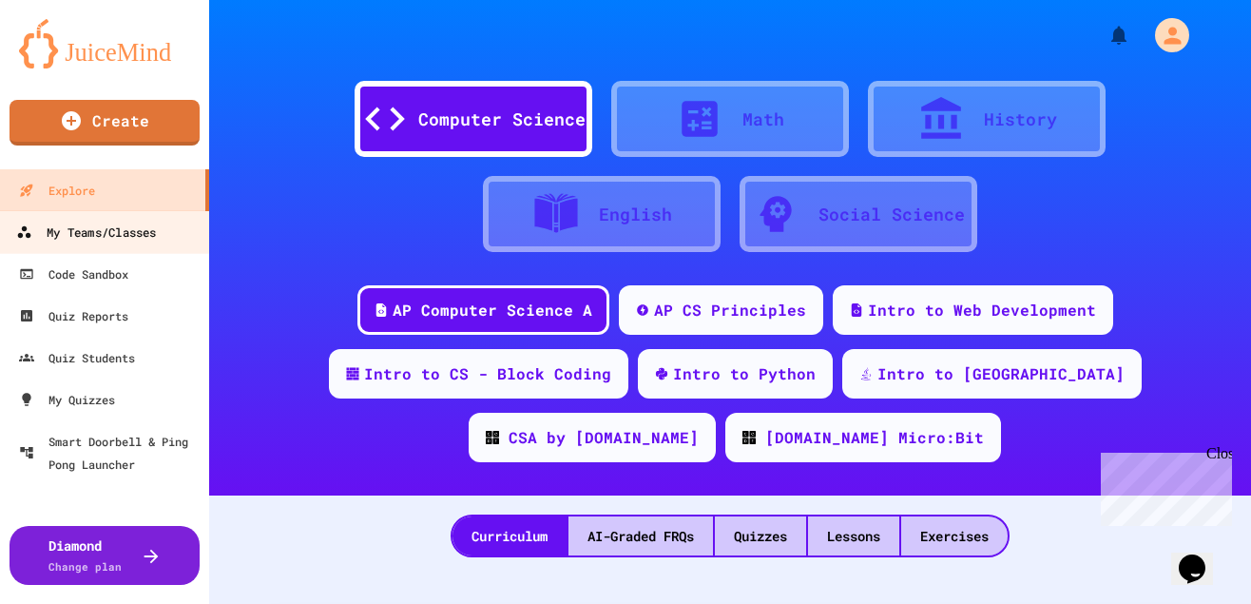
click at [78, 230] on div "My Teams/Classes" at bounding box center [86, 233] width 140 height 24
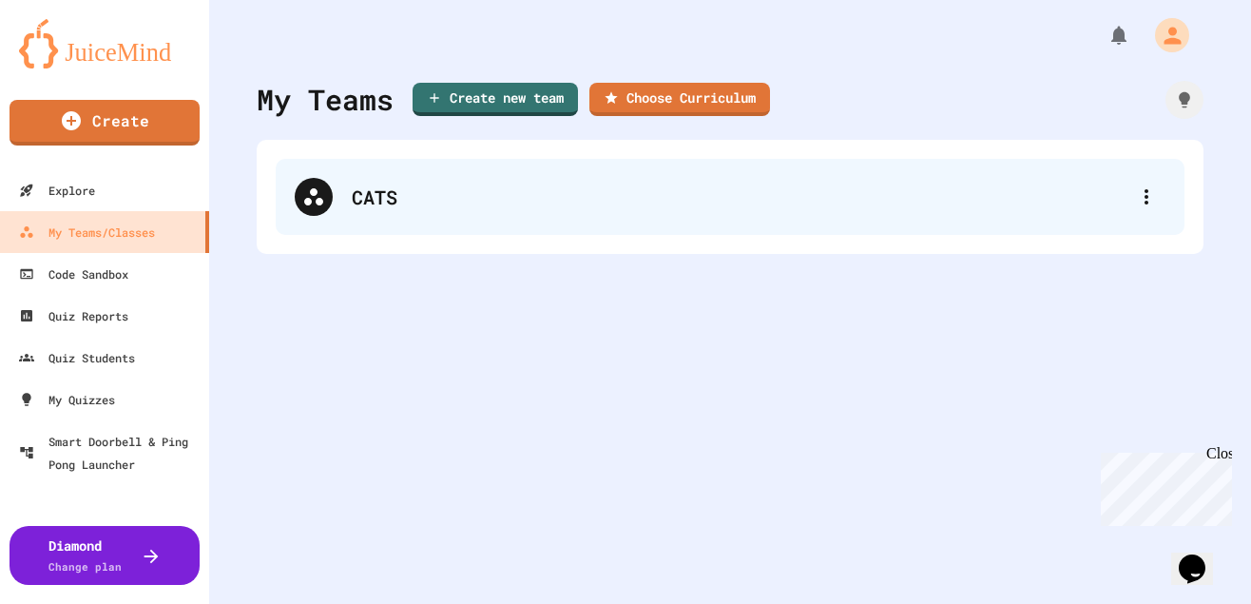
click at [367, 191] on div "CATS" at bounding box center [740, 197] width 776 height 29
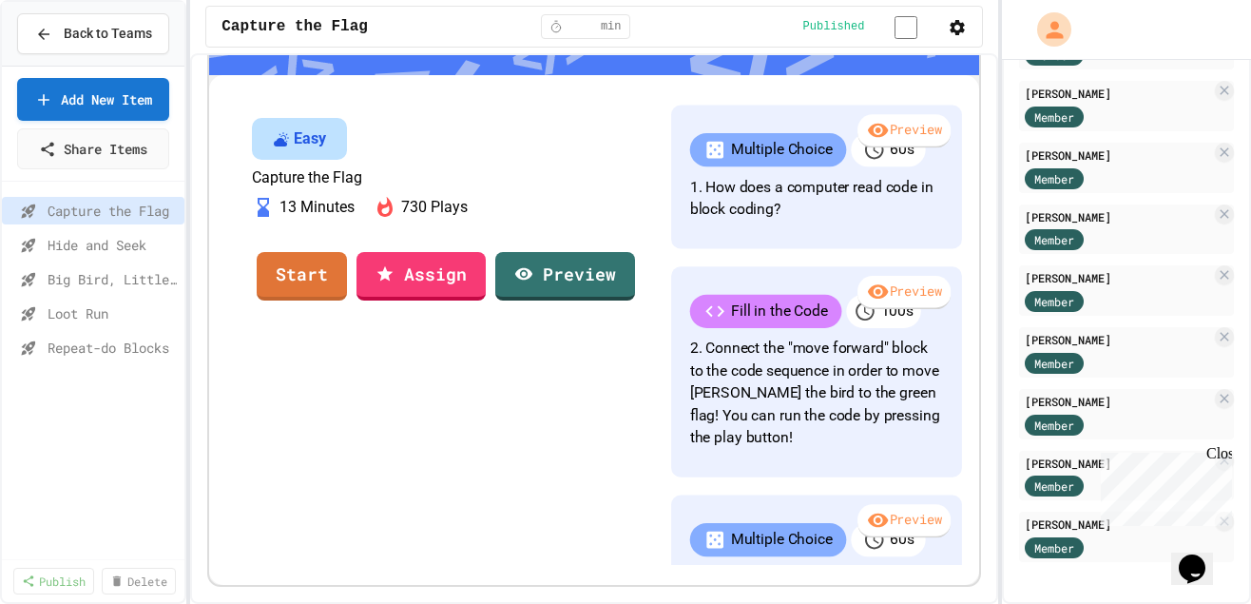
scroll to position [145, 0]
click at [485, 299] on link "Assign" at bounding box center [420, 273] width 127 height 51
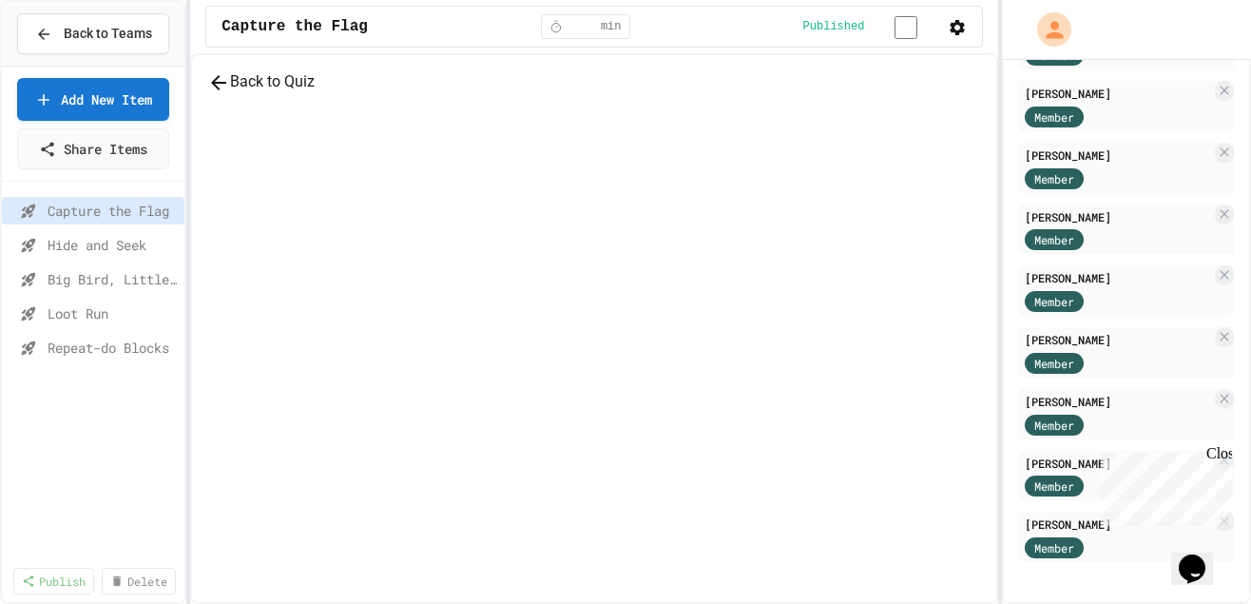
scroll to position [145, 0]
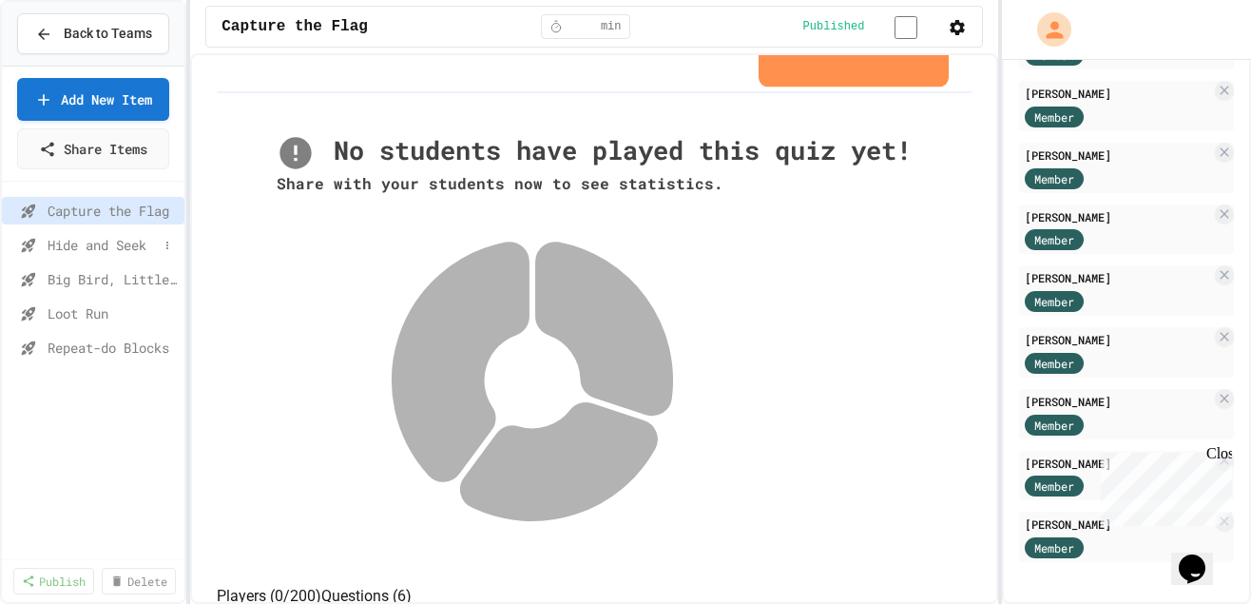
click at [128, 255] on span "Hide and Seek" at bounding box center [103, 245] width 110 height 20
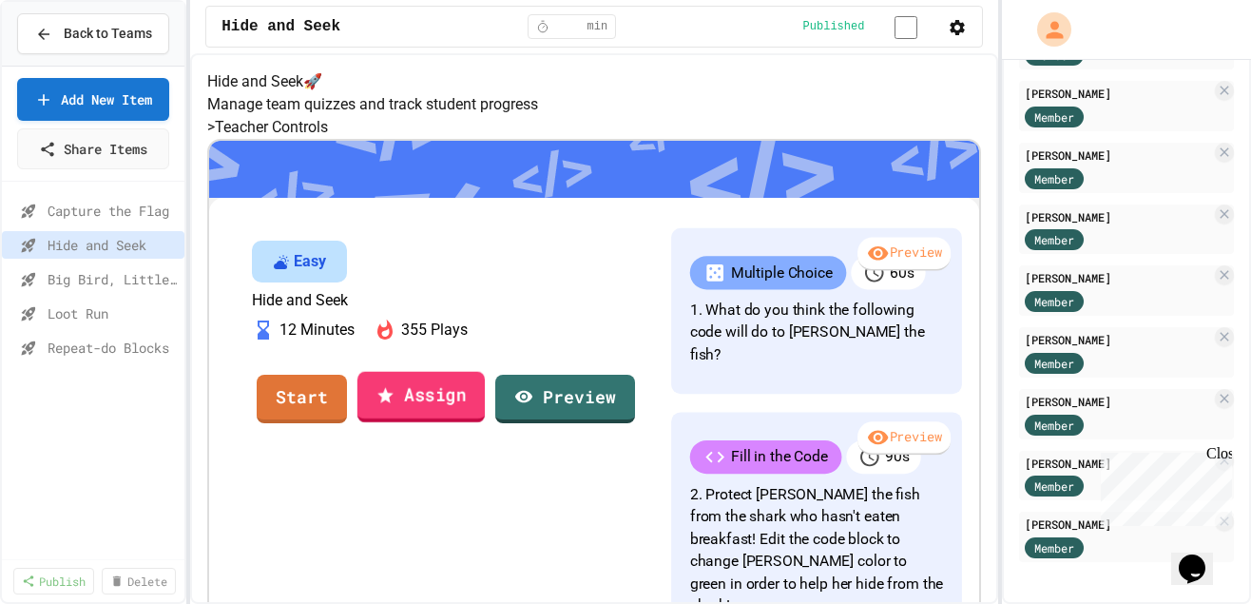
click at [485, 422] on link "Assign" at bounding box center [420, 396] width 127 height 51
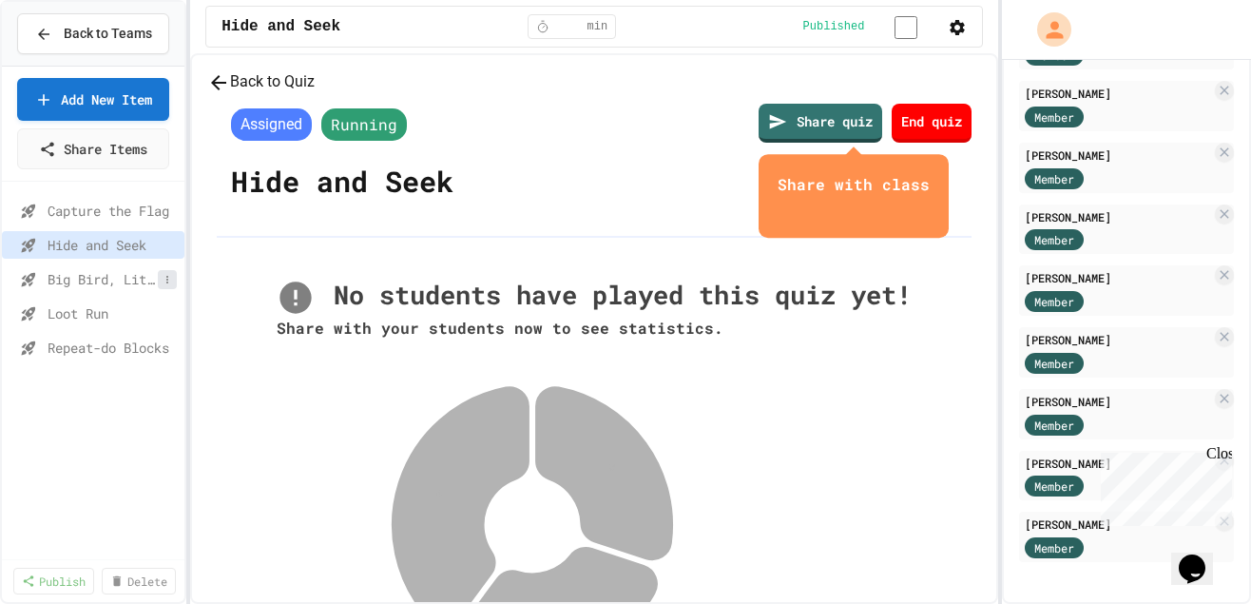
click at [162, 285] on icon at bounding box center [167, 279] width 11 height 11
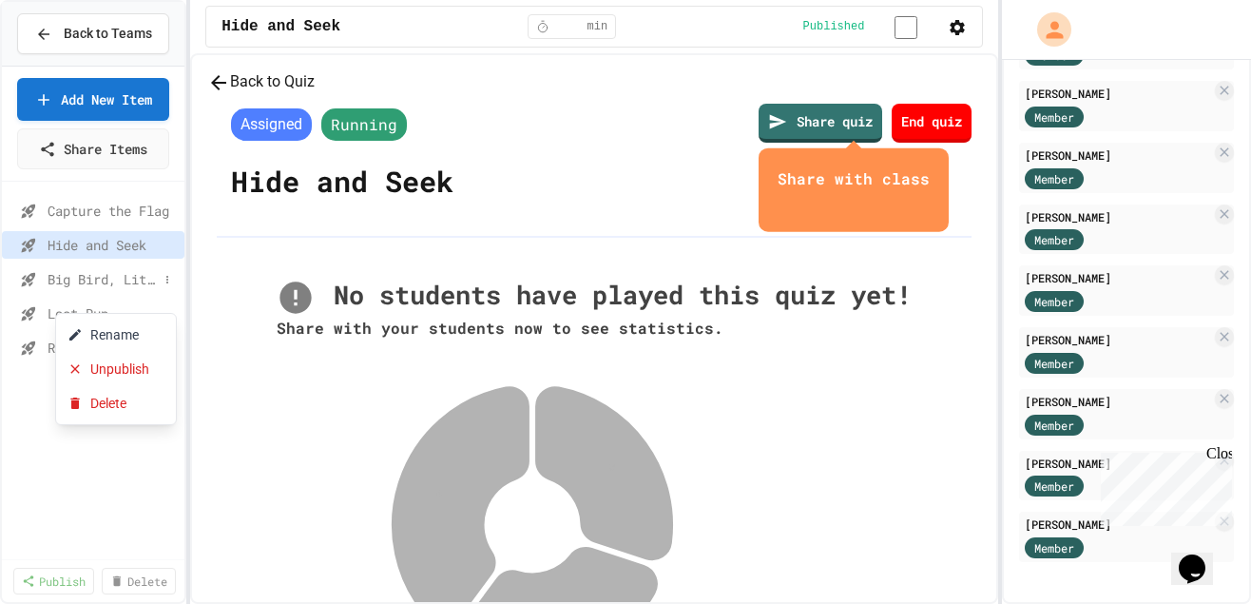
click at [87, 298] on div at bounding box center [625, 302] width 1251 height 604
click at [74, 289] on span "Big Bird, Little Fish" at bounding box center [103, 279] width 110 height 20
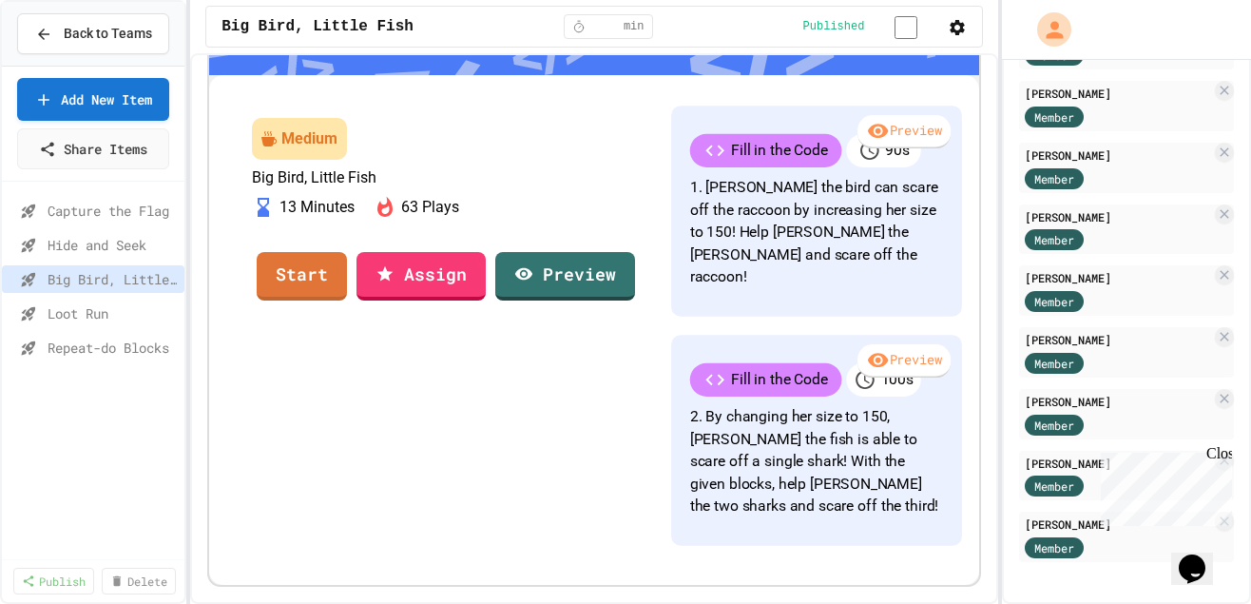
scroll to position [174, 0]
click at [484, 299] on link "Assign" at bounding box center [420, 273] width 125 height 51
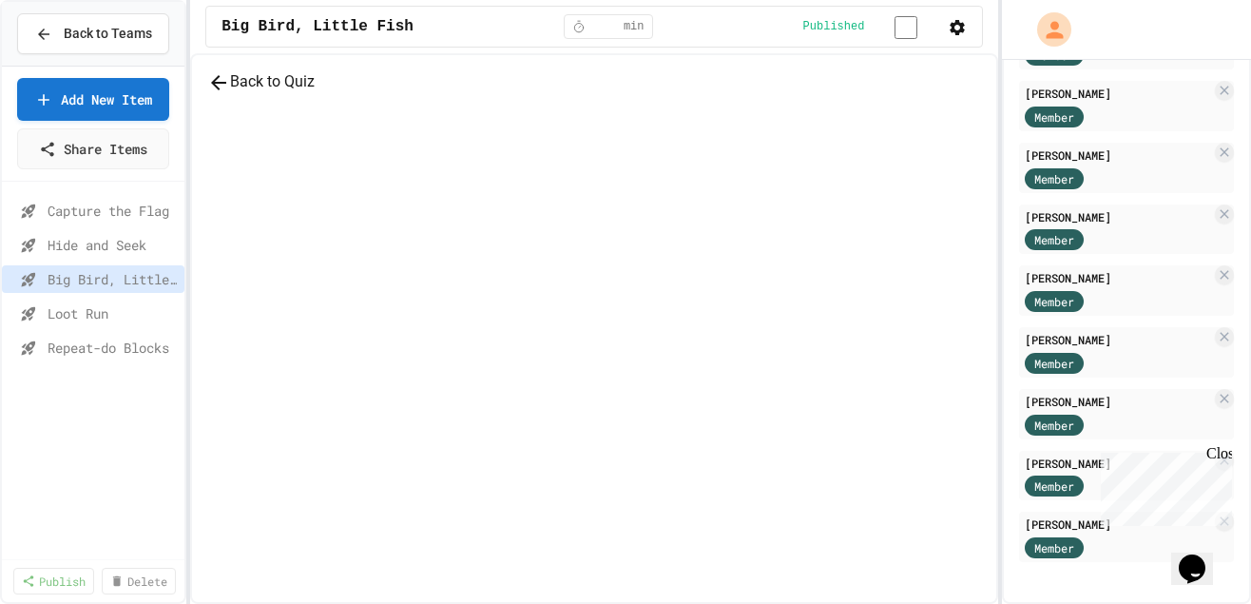
scroll to position [174, 0]
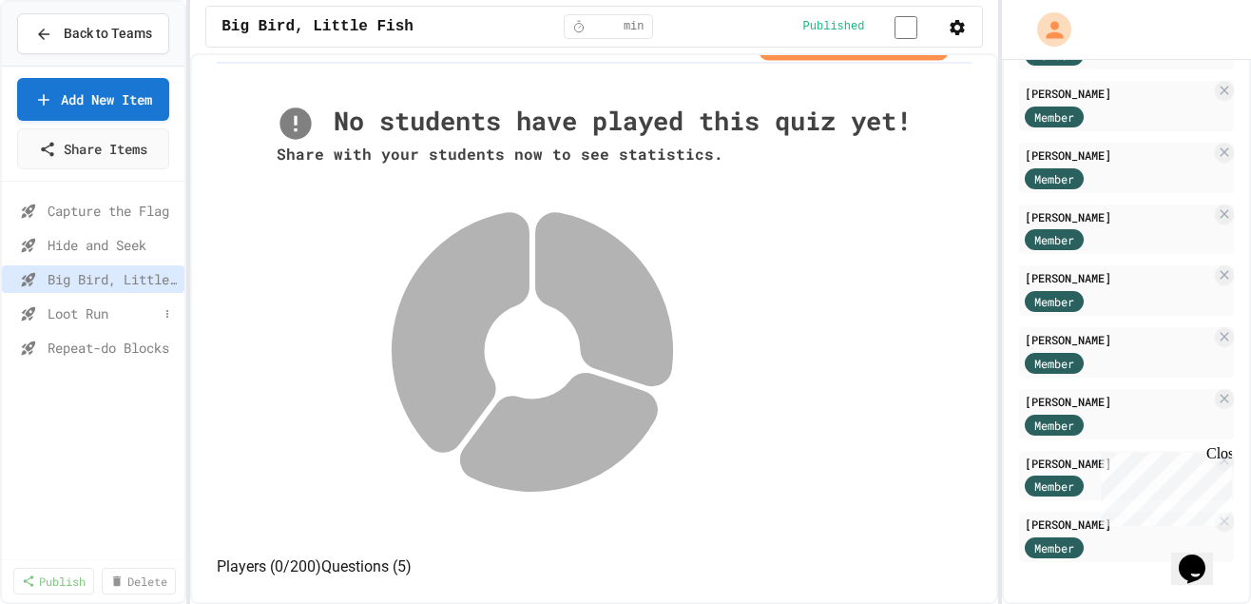
click at [66, 323] on span "Loot Run" at bounding box center [103, 313] width 110 height 20
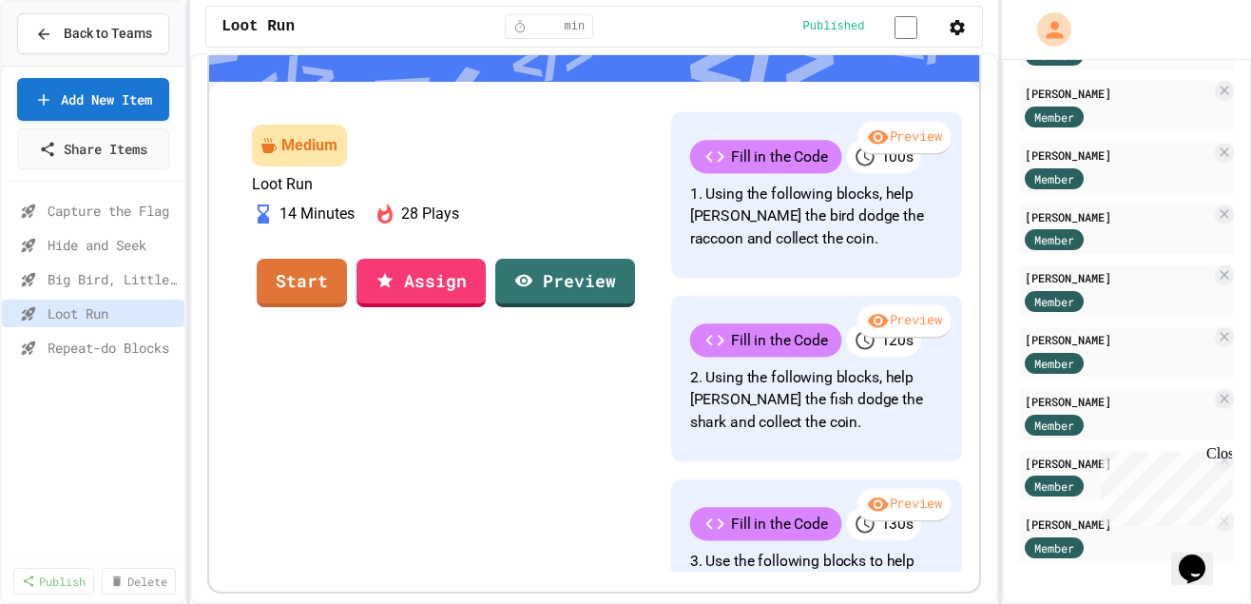
scroll to position [163, 0]
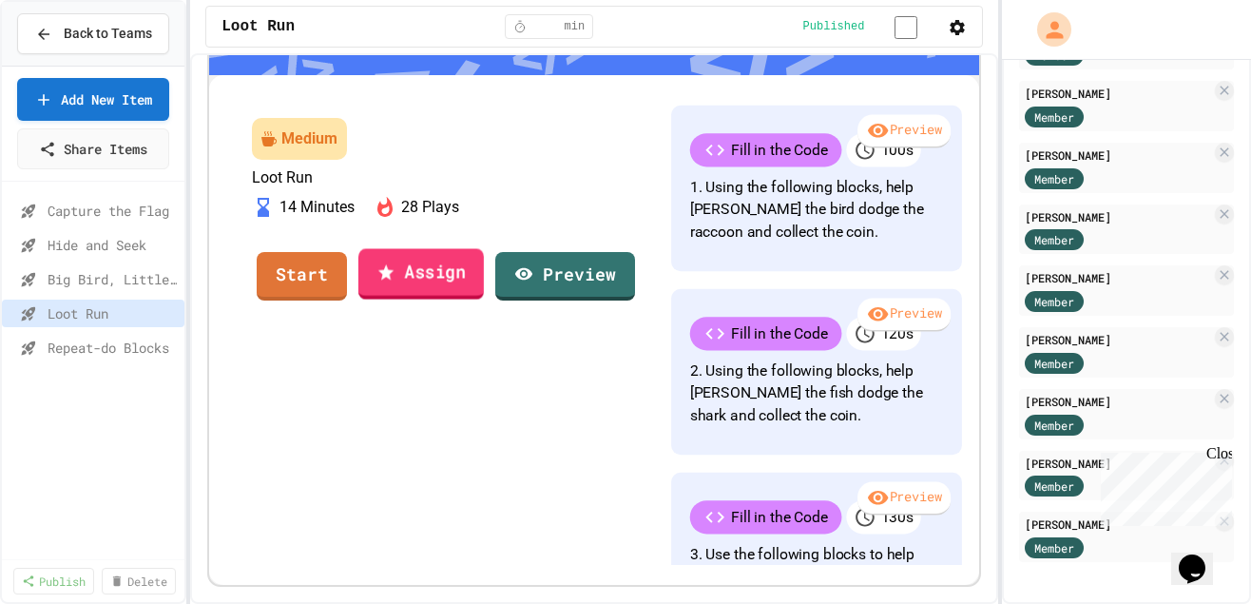
click at [484, 299] on link "Assign" at bounding box center [420, 273] width 125 height 51
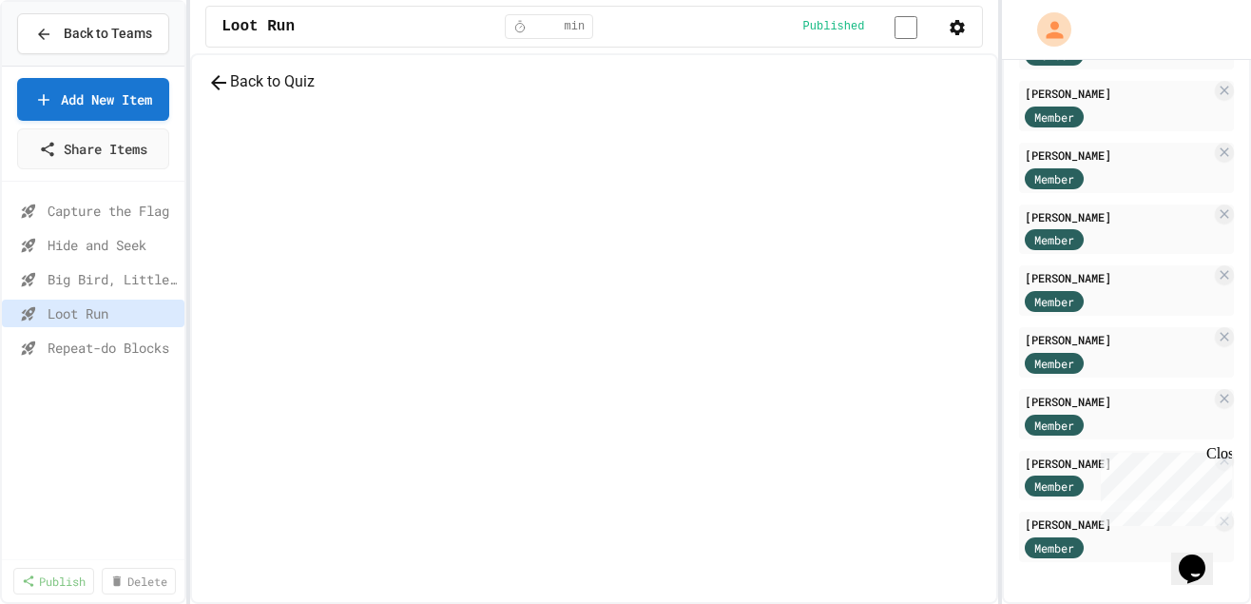
scroll to position [163, 0]
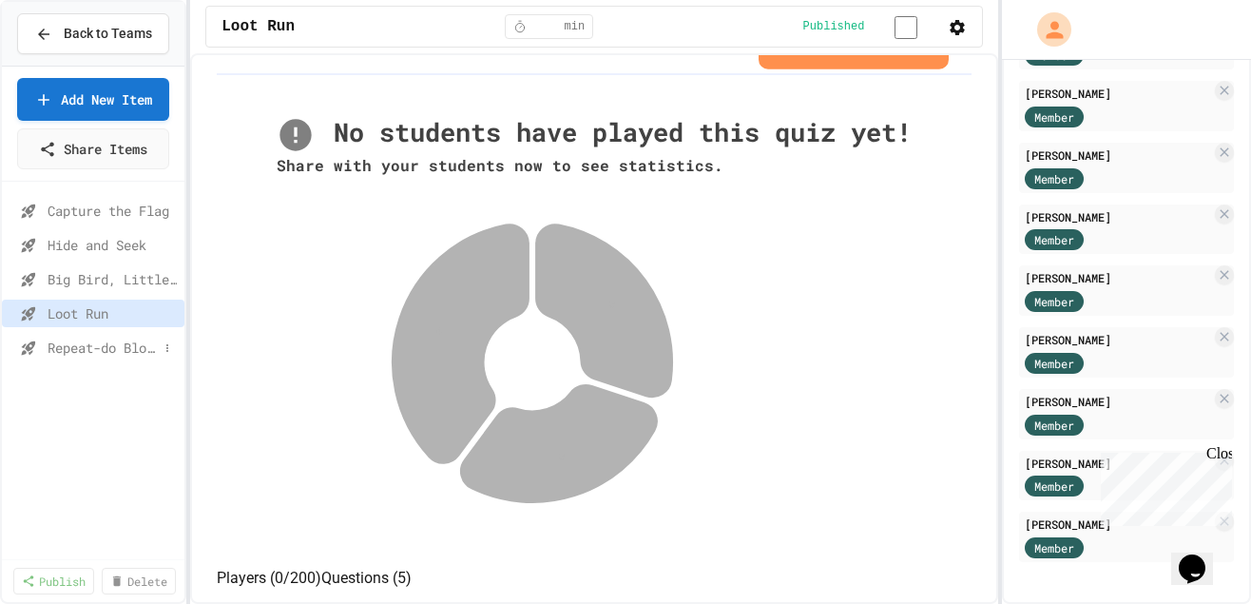
click at [79, 357] on span "Repeat-do Blocks" at bounding box center [103, 347] width 110 height 20
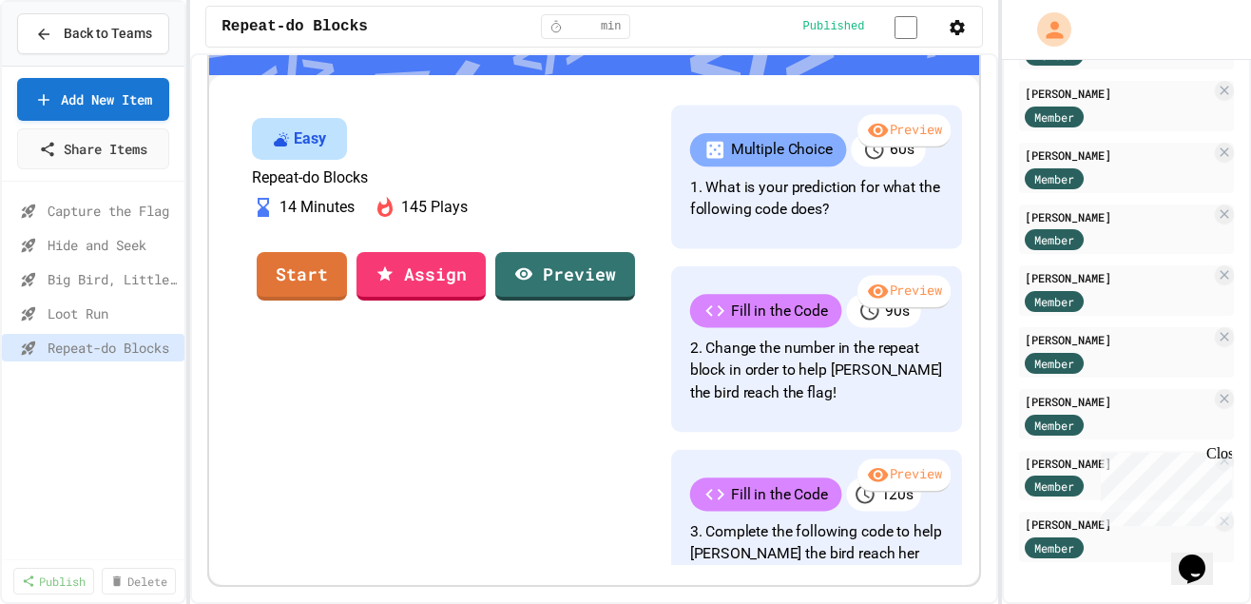
scroll to position [135, 0]
click at [467, 299] on link "Assign" at bounding box center [420, 273] width 127 height 51
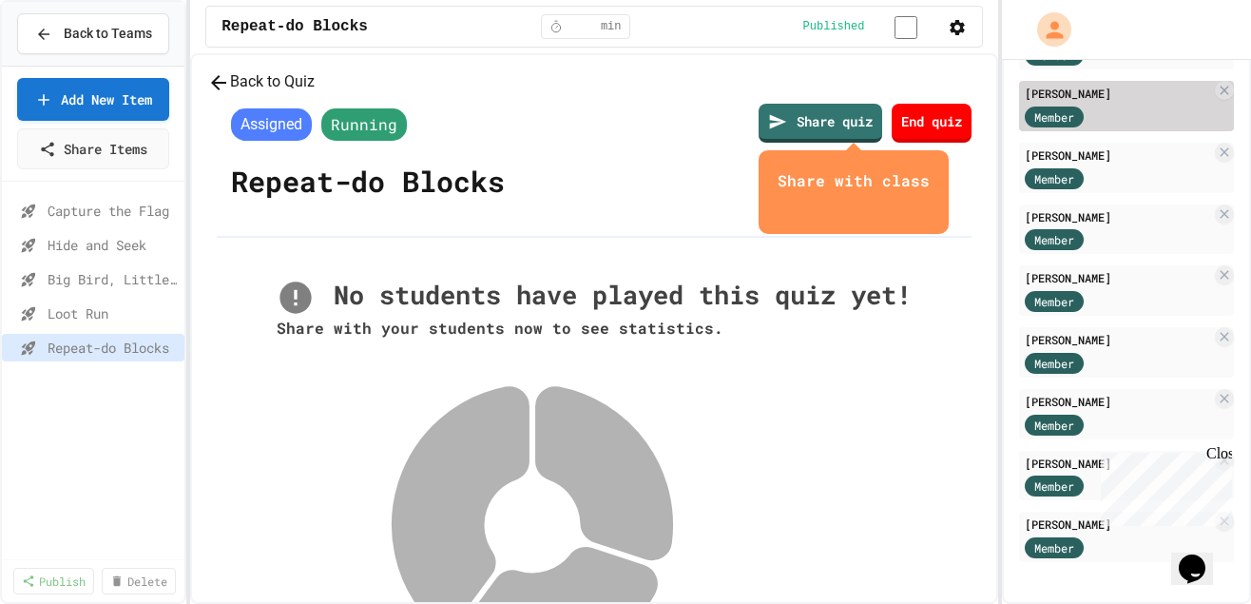
click at [1087, 124] on div "Member" at bounding box center [1072, 116] width 95 height 24
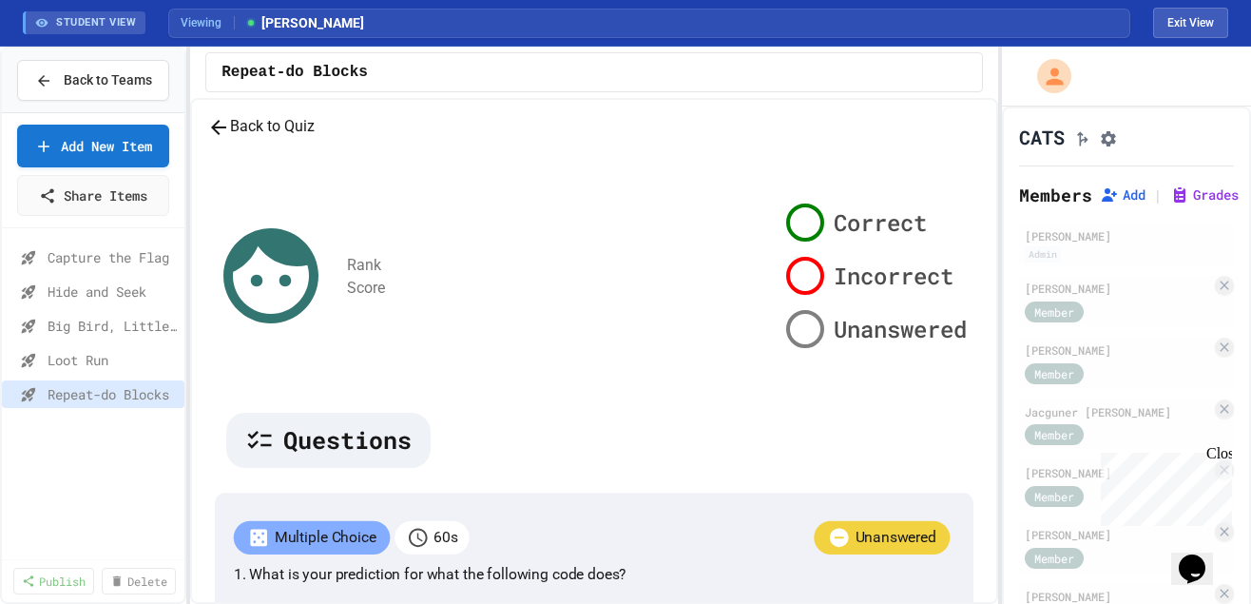
click at [280, 139] on button "Back to Quiz" at bounding box center [260, 127] width 107 height 24
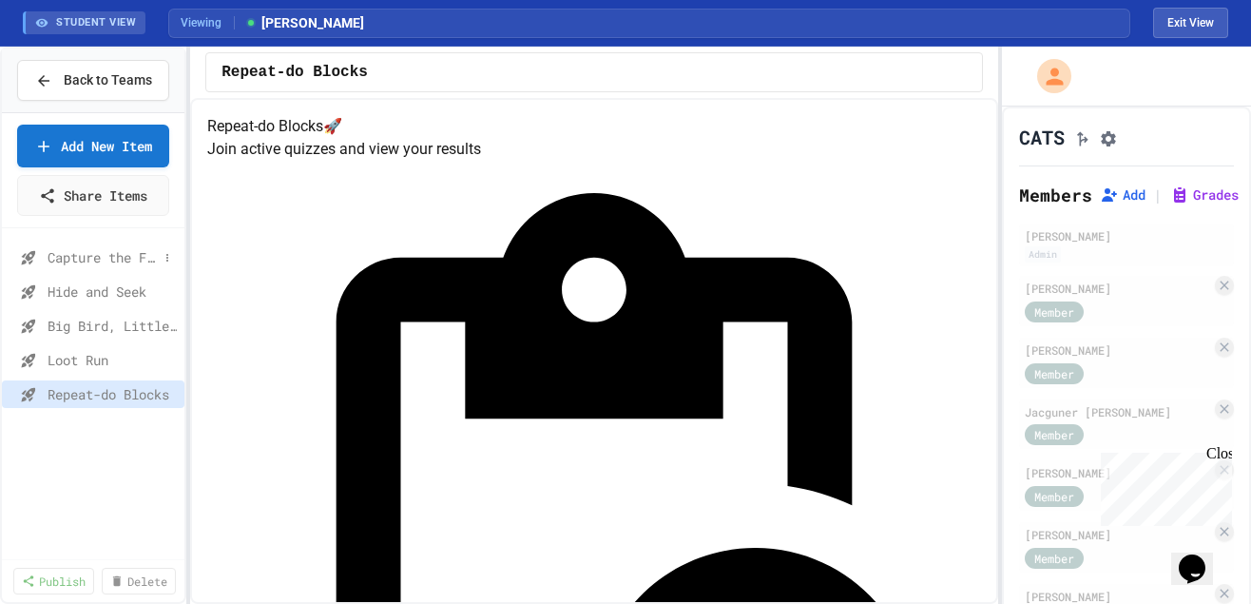
click at [94, 267] on span "Capture the Flag" at bounding box center [103, 257] width 110 height 20
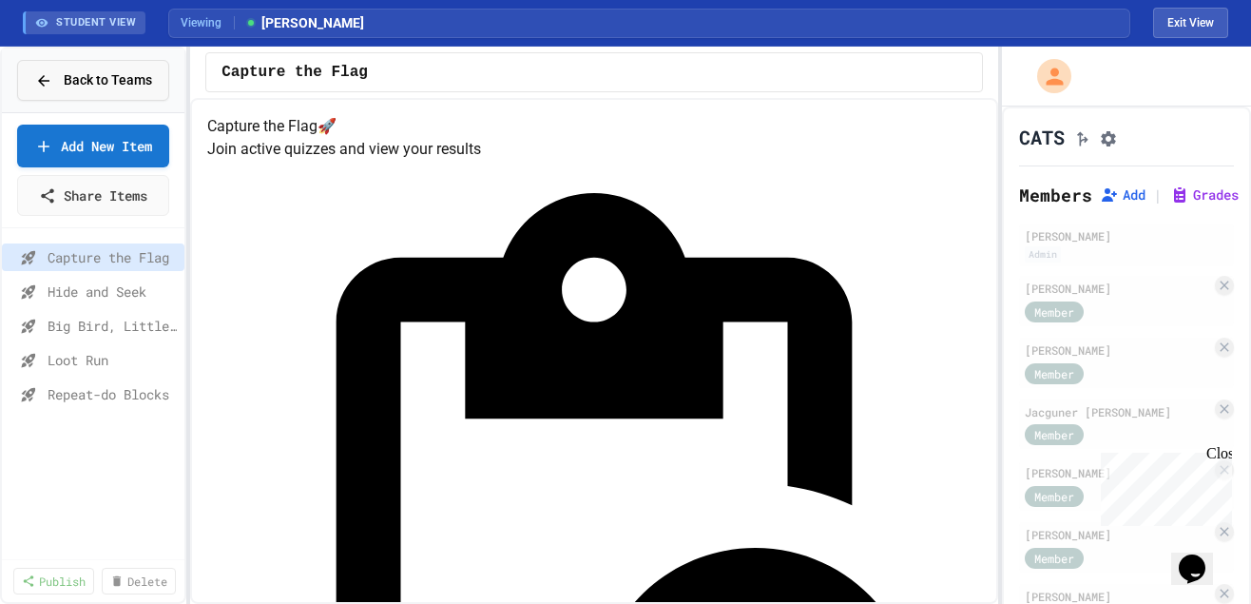
click at [96, 78] on span "Back to Teams" at bounding box center [108, 80] width 88 height 20
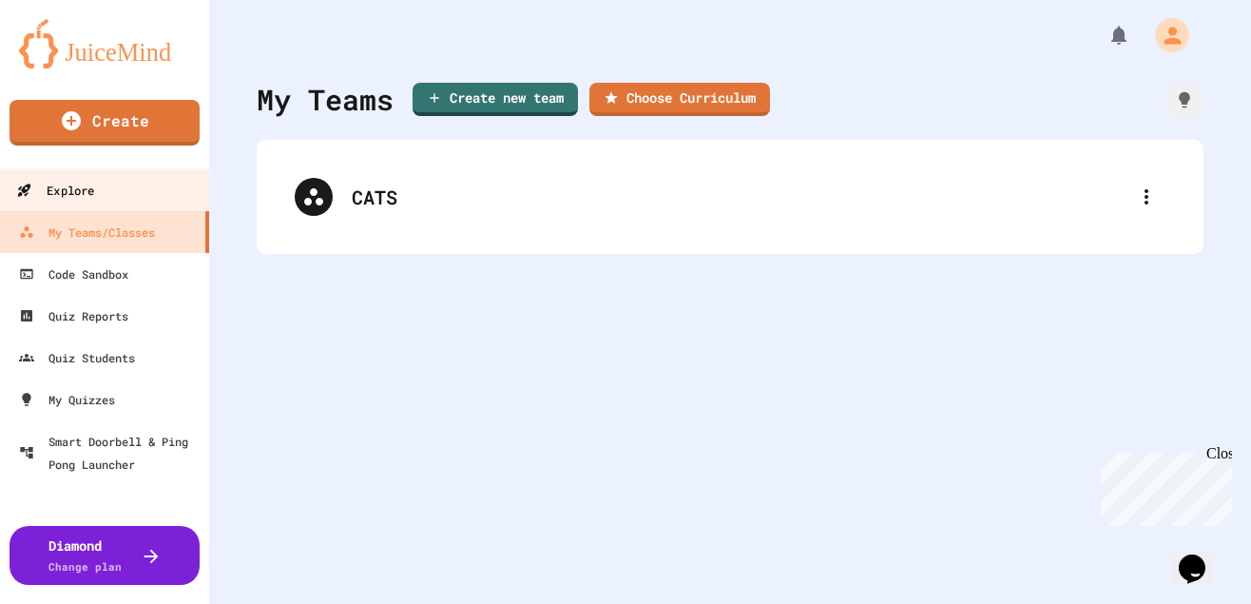
click at [90, 191] on div "Explore" at bounding box center [55, 191] width 78 height 24
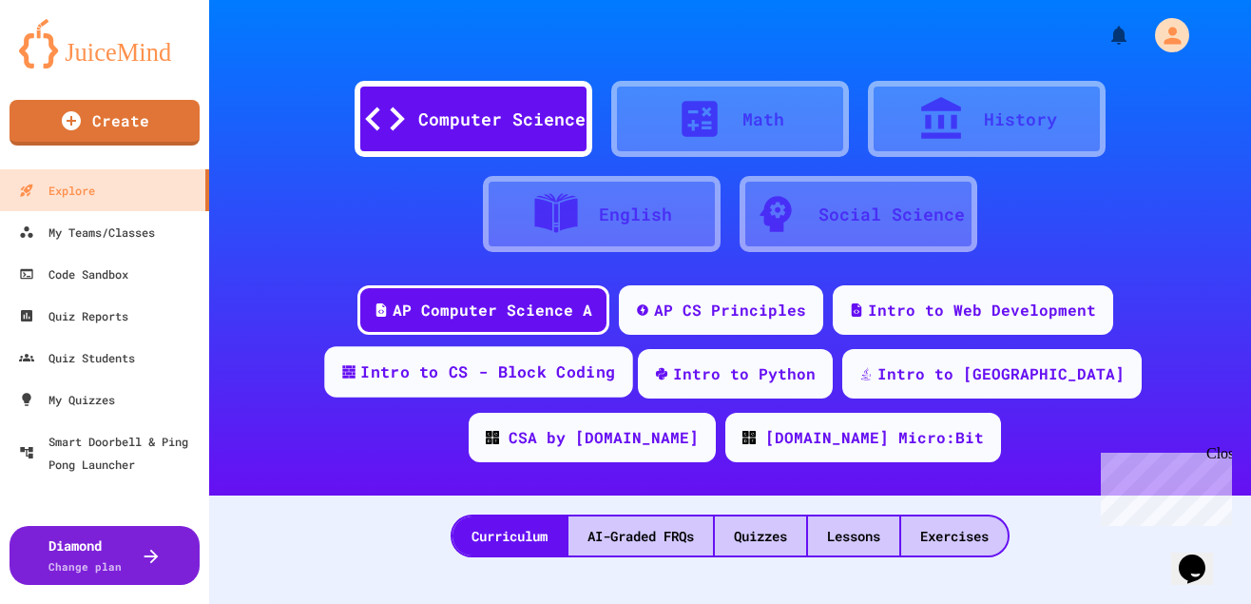
click at [615, 360] on div "Intro to CS - Block Coding" at bounding box center [487, 372] width 255 height 24
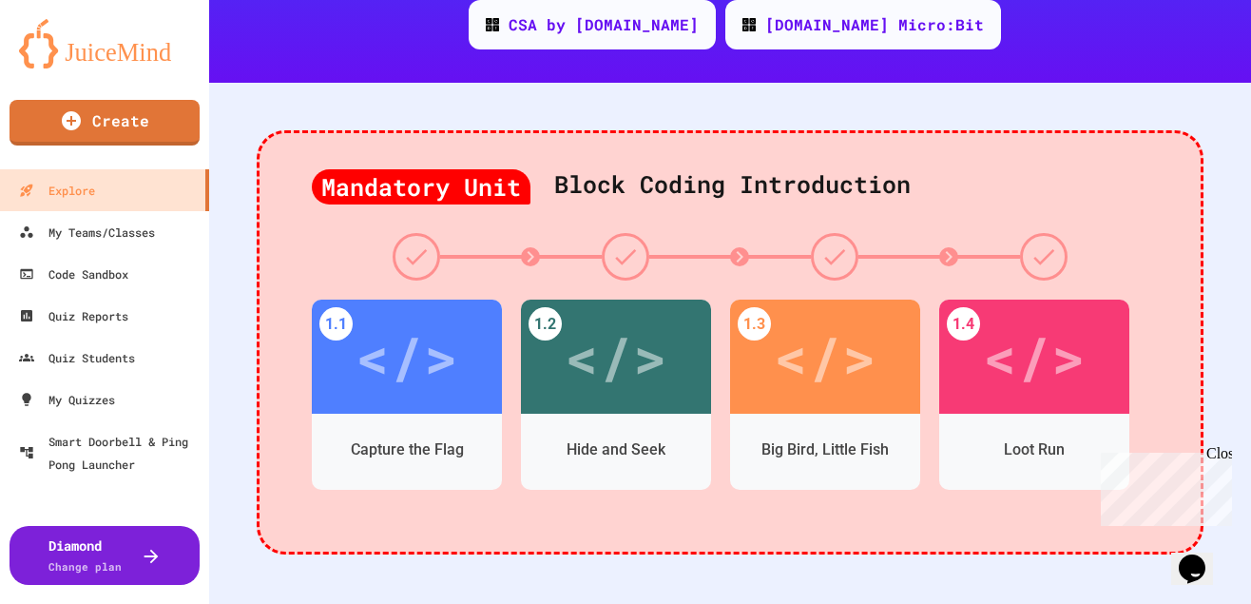
scroll to position [404, 0]
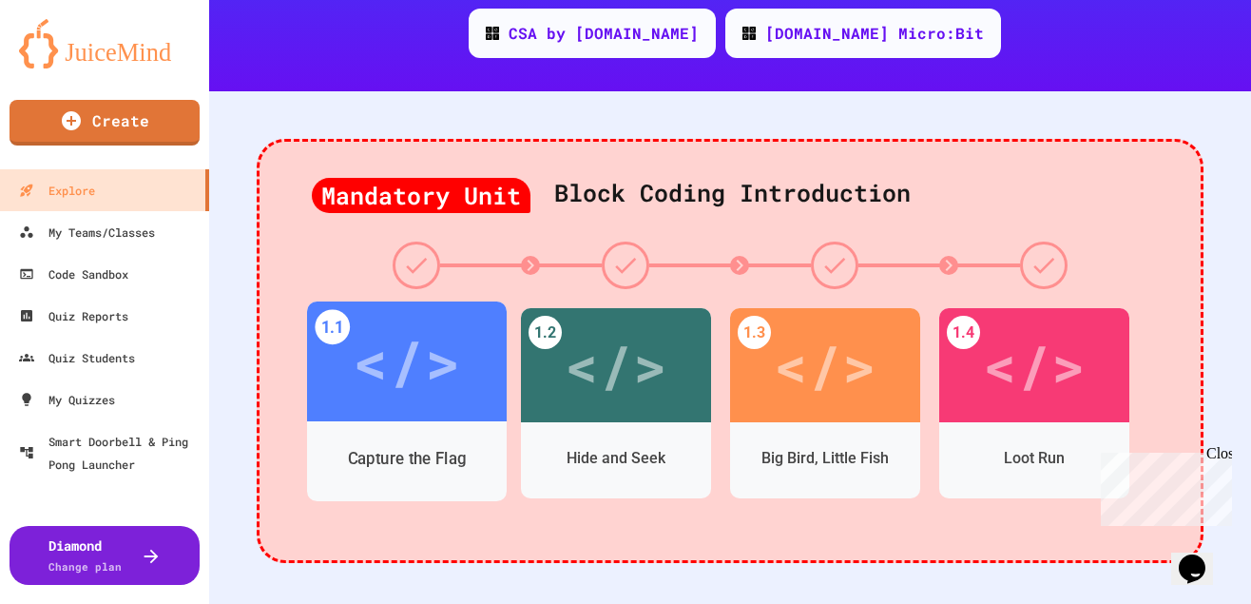
click at [397, 355] on div "</>" at bounding box center [407, 361] width 200 height 120
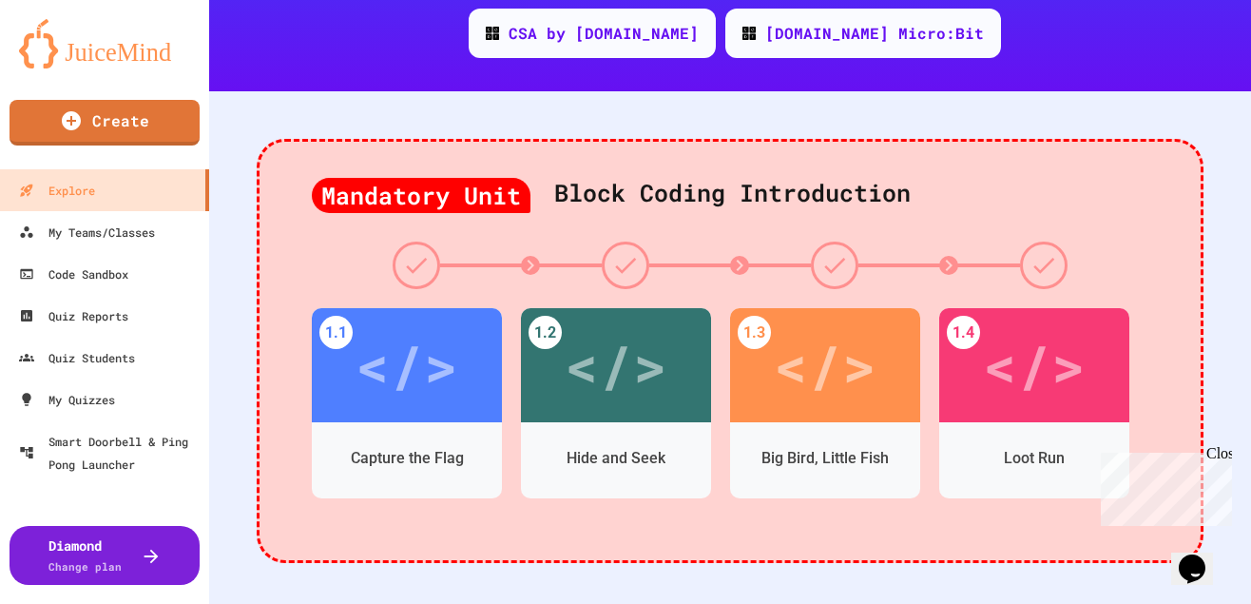
scroll to position [67, 0]
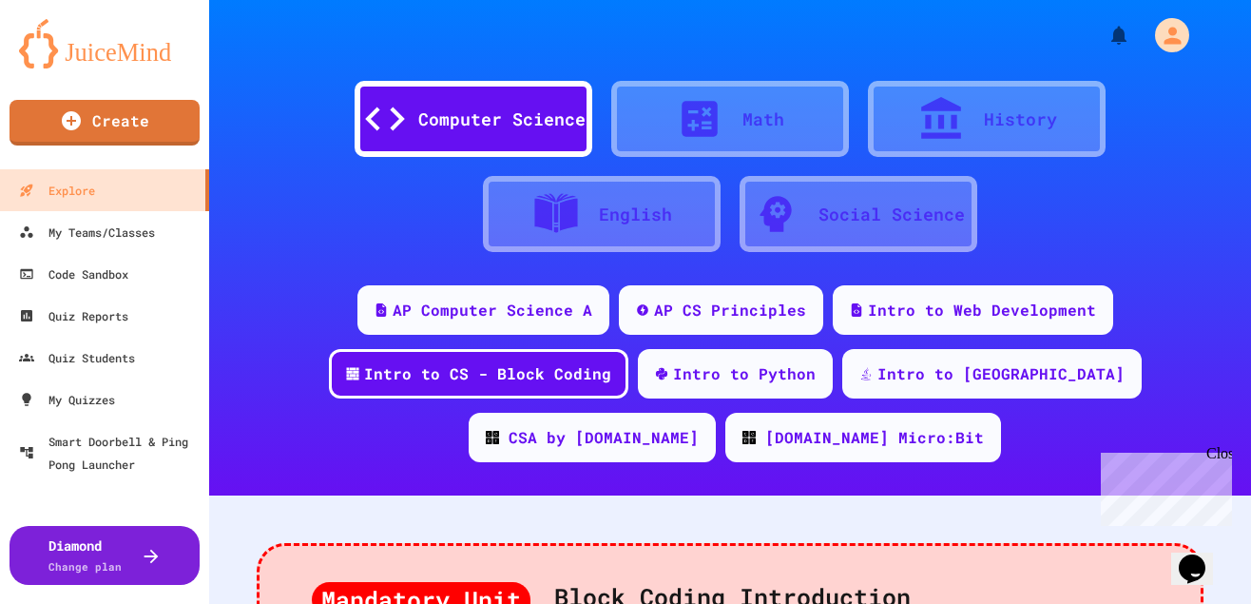
click at [535, 111] on div "Computer Science" at bounding box center [501, 119] width 167 height 26
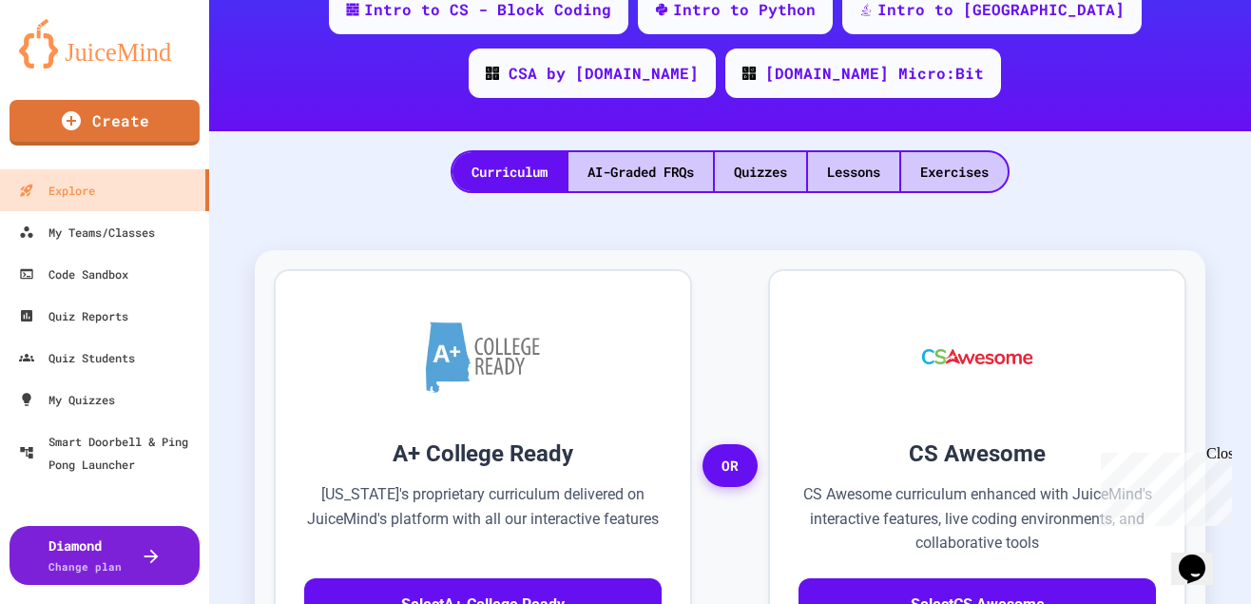
scroll to position [373, 0]
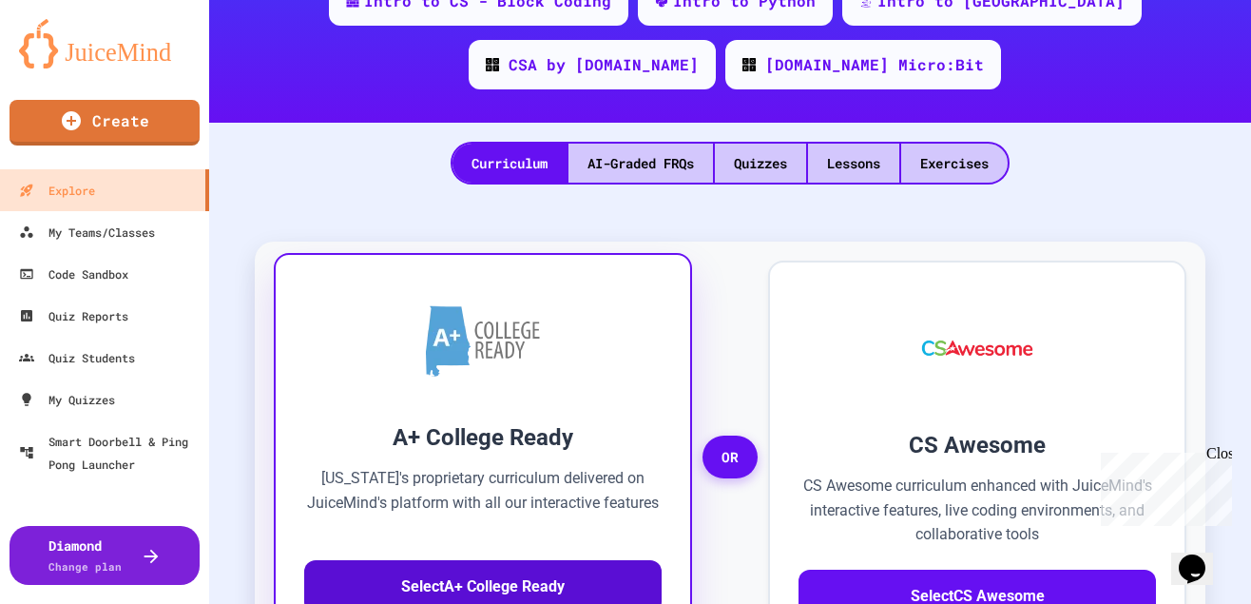
click at [621, 560] on button "Select A+ College Ready" at bounding box center [482, 586] width 357 height 53
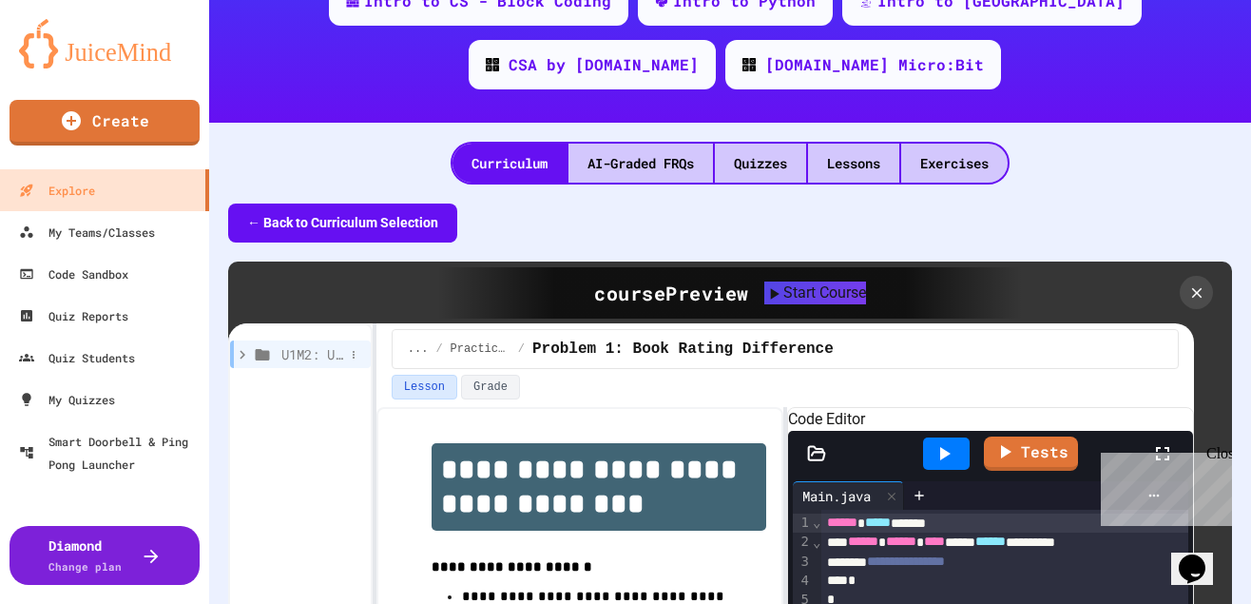
click at [239, 346] on icon at bounding box center [242, 354] width 17 height 17
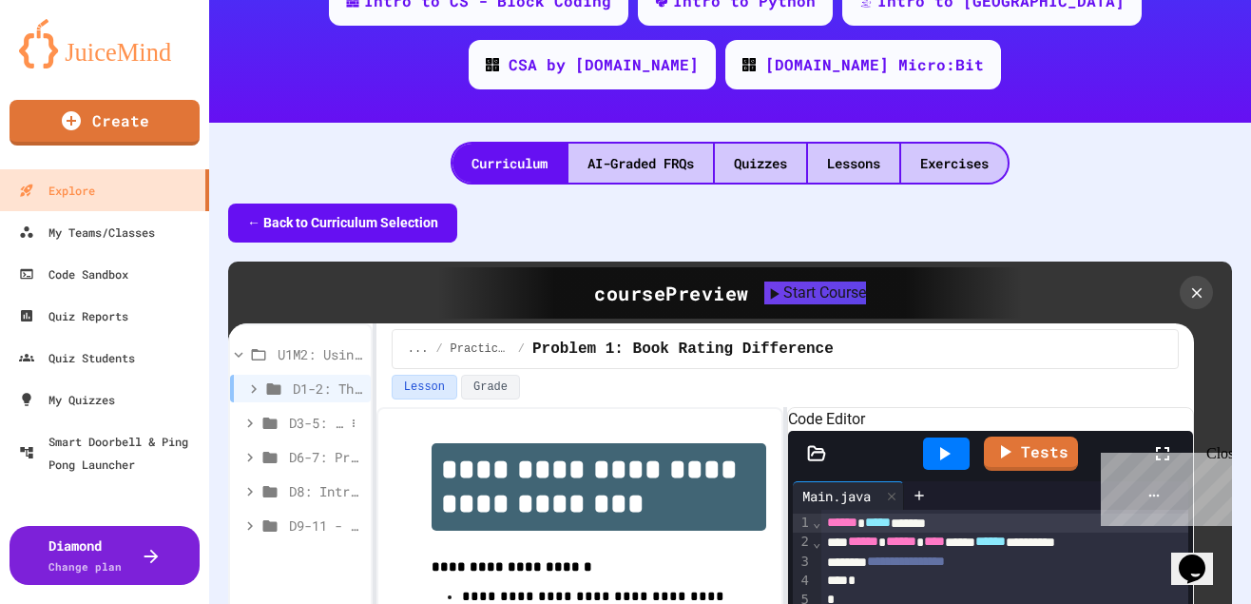
click at [300, 413] on span "D3-5: Strings" at bounding box center [316, 423] width 55 height 20
click at [256, 380] on icon at bounding box center [253, 388] width 17 height 17
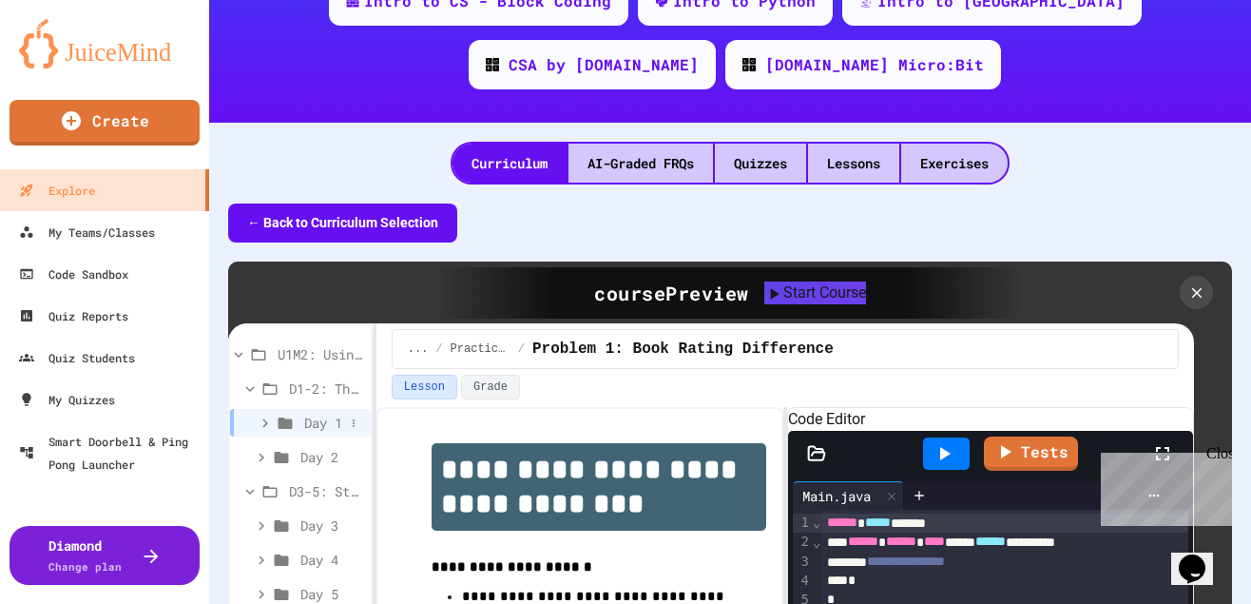
click at [322, 413] on span "Day 1" at bounding box center [324, 423] width 40 height 20
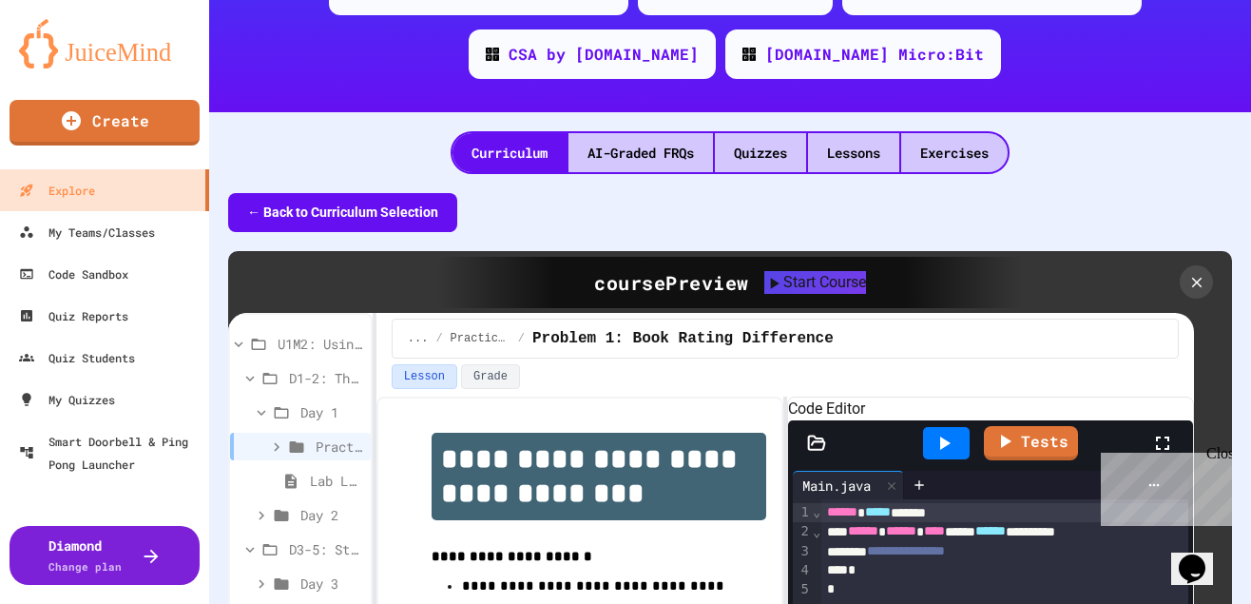
scroll to position [372, 0]
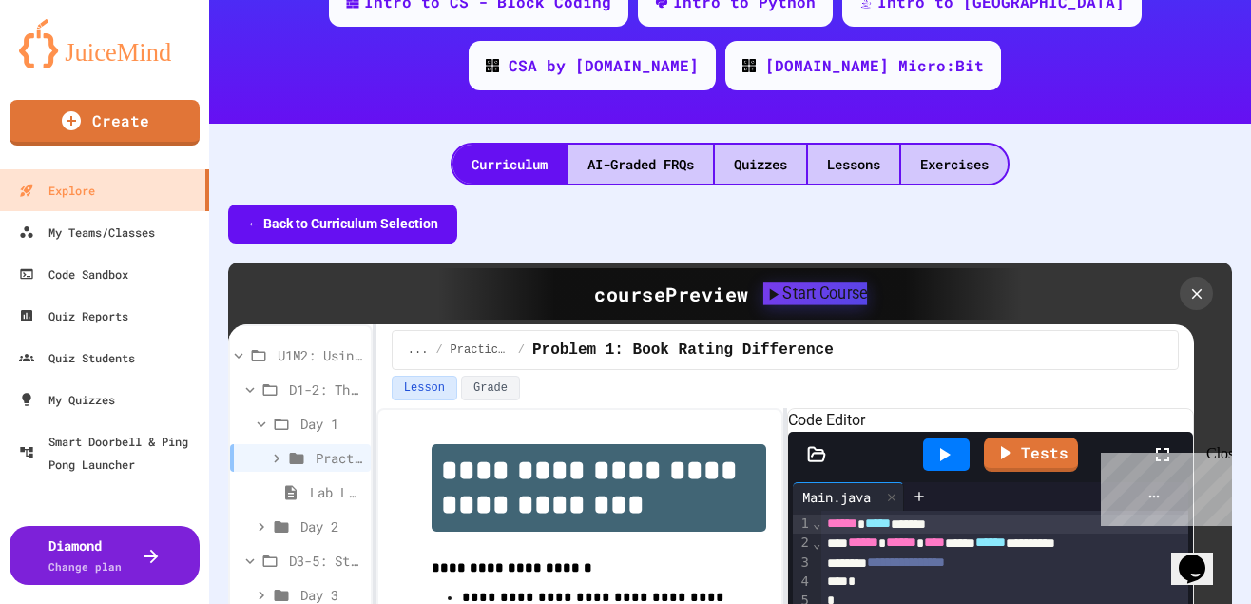
click at [793, 281] on div "Start Course" at bounding box center [815, 292] width 104 height 23
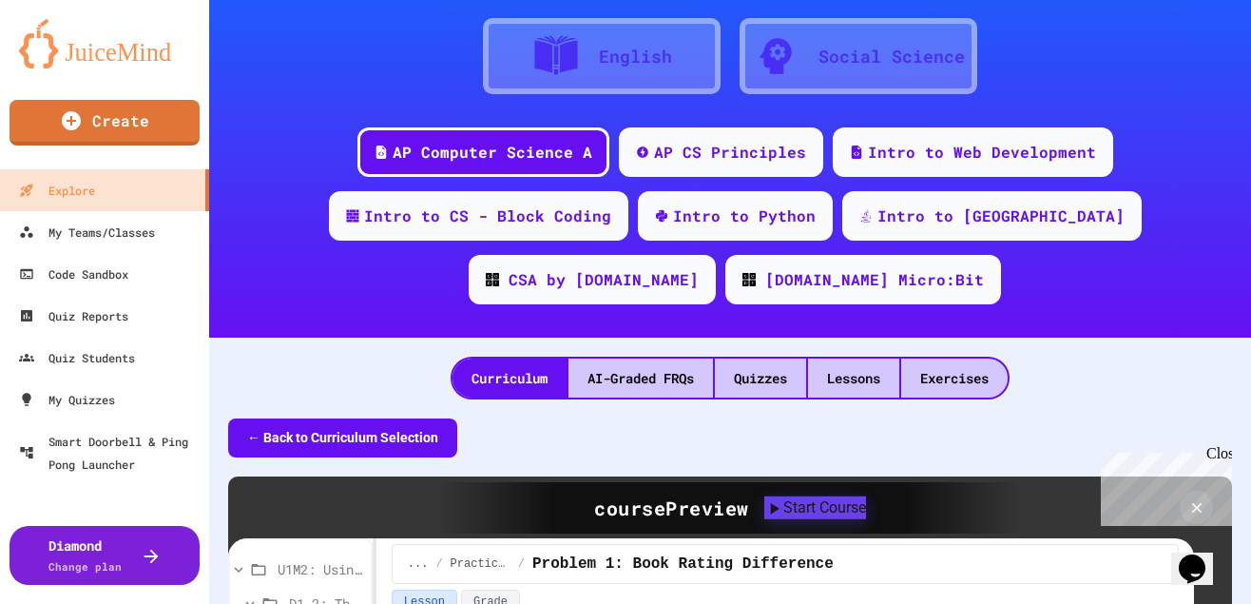
scroll to position [151, 0]
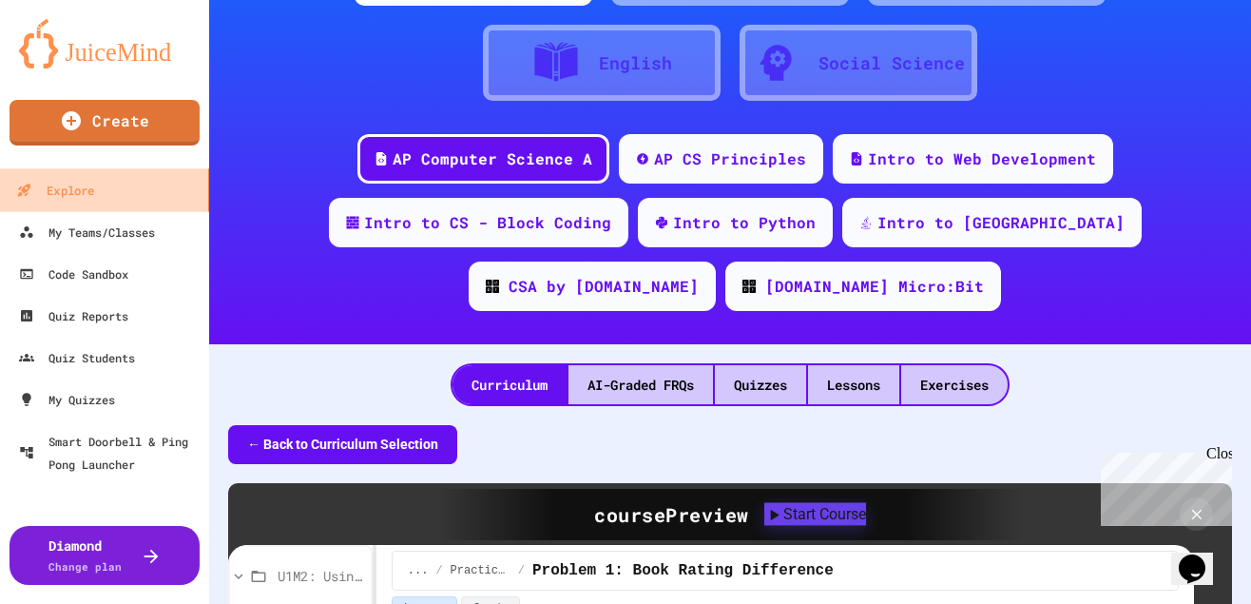
click at [87, 188] on div "Explore" at bounding box center [55, 191] width 78 height 24
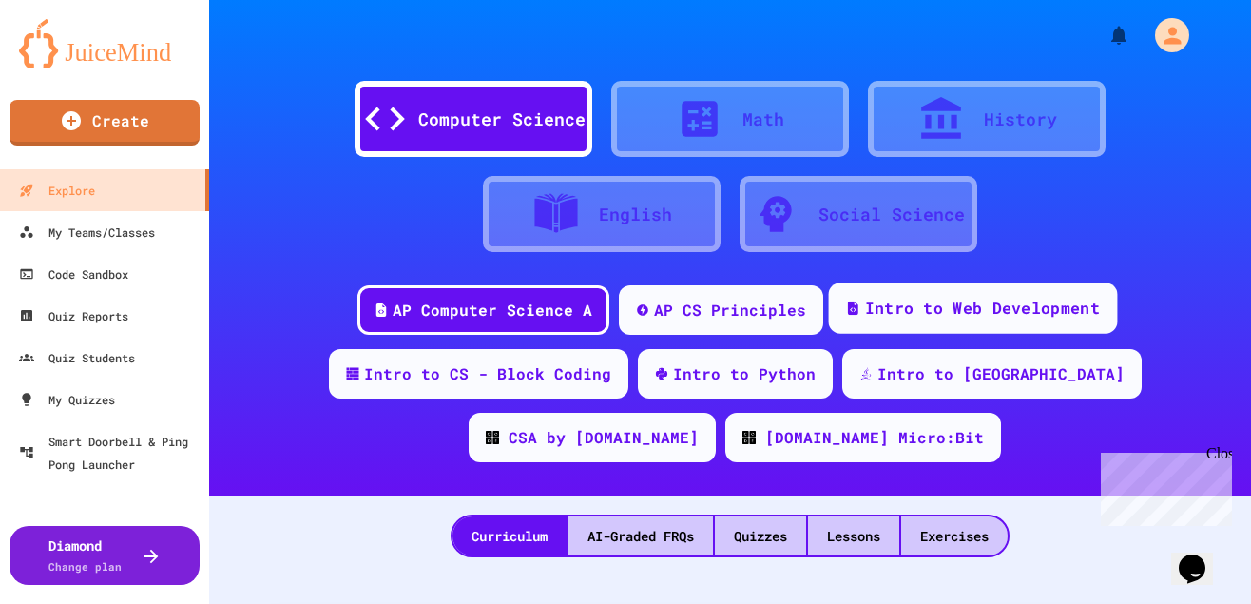
click at [888, 310] on div "Intro to Web Development" at bounding box center [981, 309] width 235 height 24
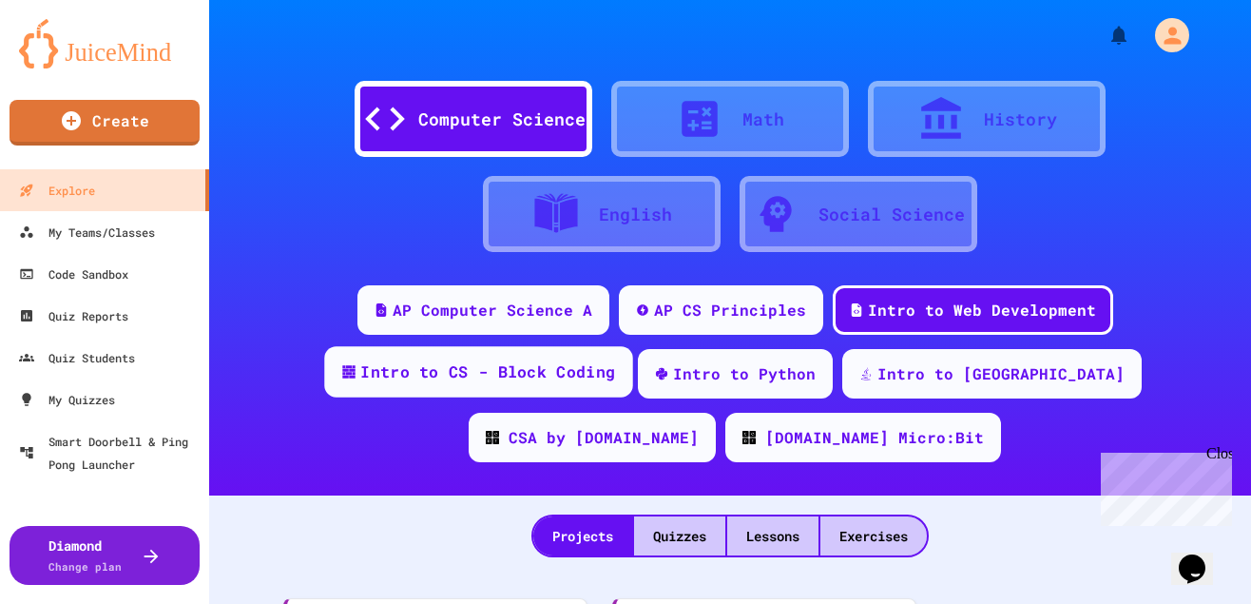
click at [615, 360] on div "Intro to CS - Block Coding" at bounding box center [487, 372] width 255 height 24
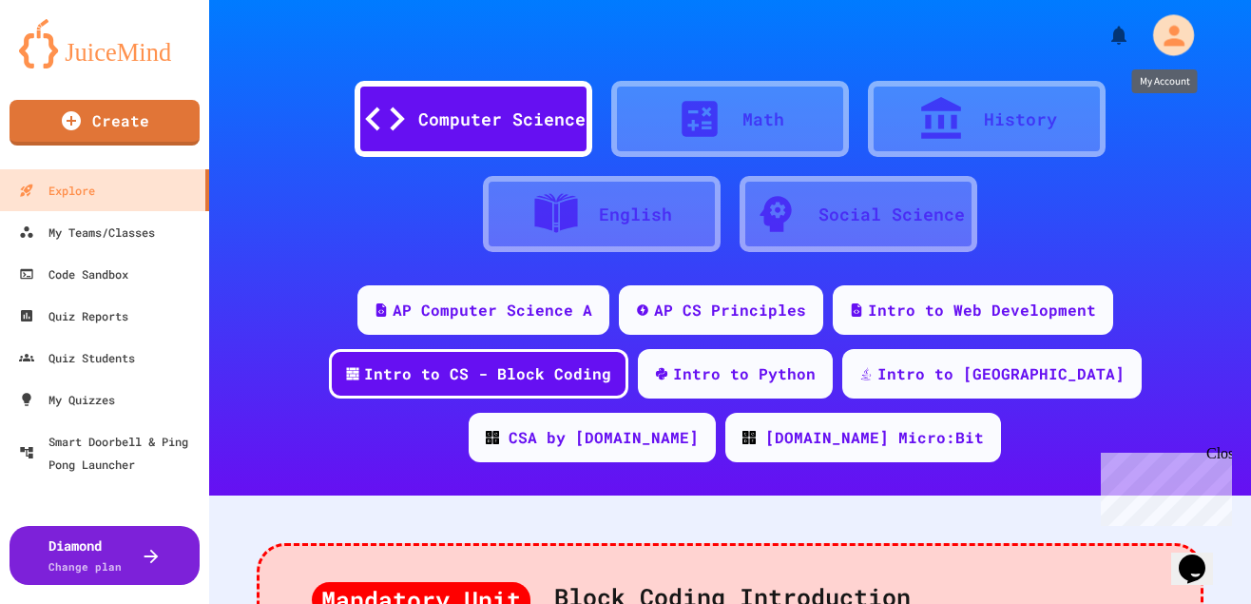
click at [1174, 28] on icon "My Account" at bounding box center [1174, 35] width 21 height 21
